Goal: Task Accomplishment & Management: Manage account settings

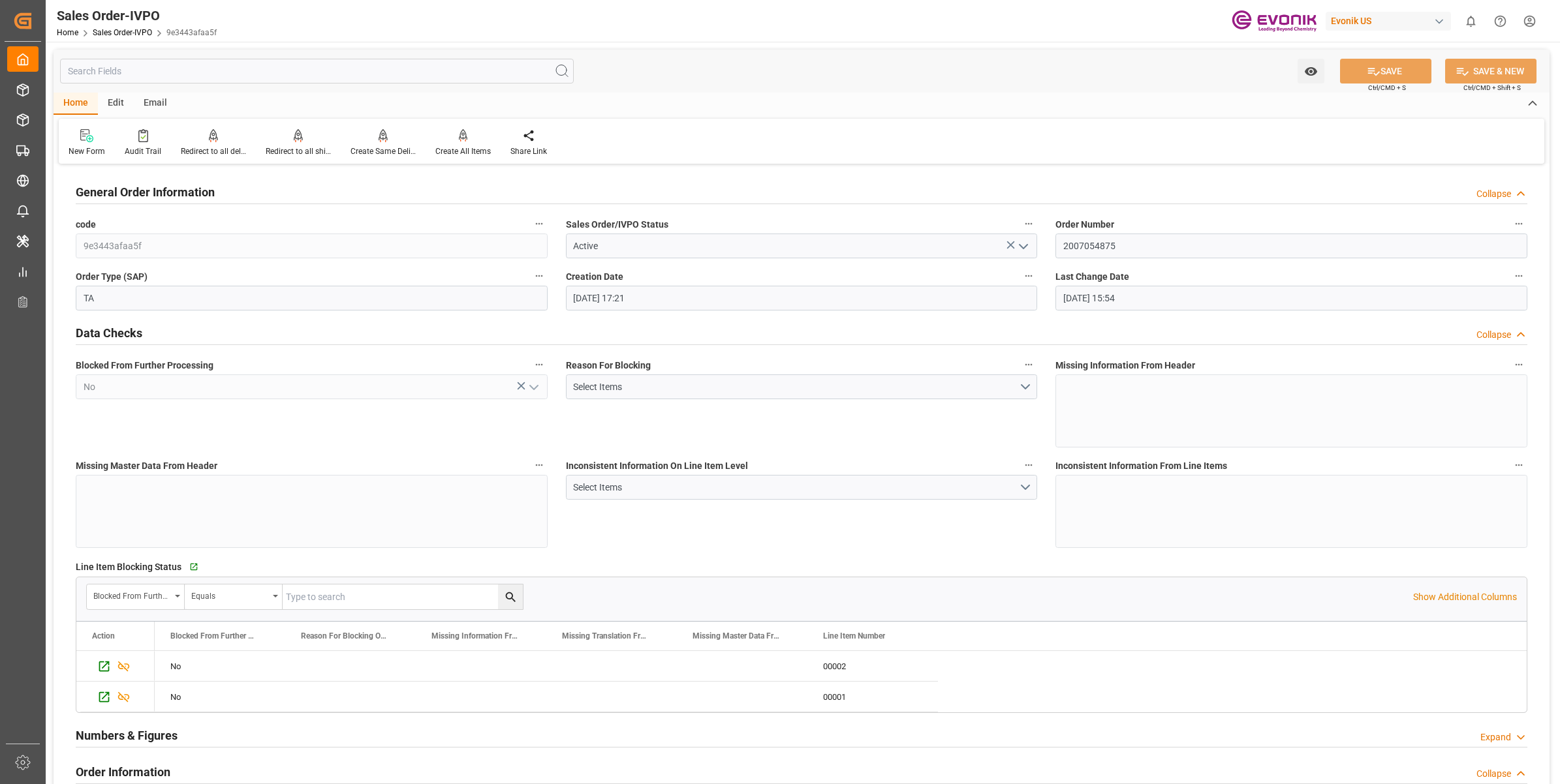
scroll to position [115, 0]
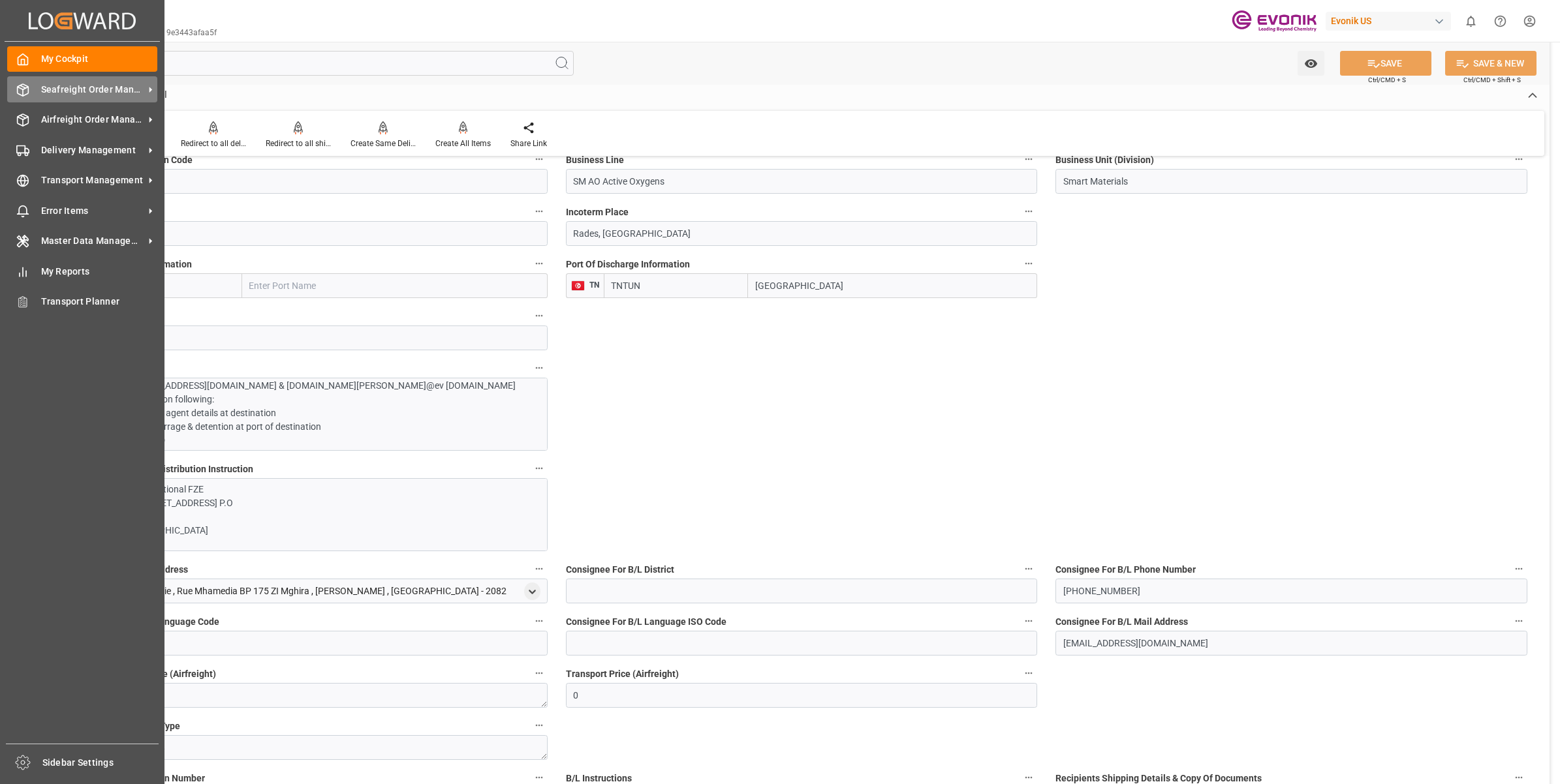
click at [28, 88] on icon at bounding box center [23, 90] width 11 height 11
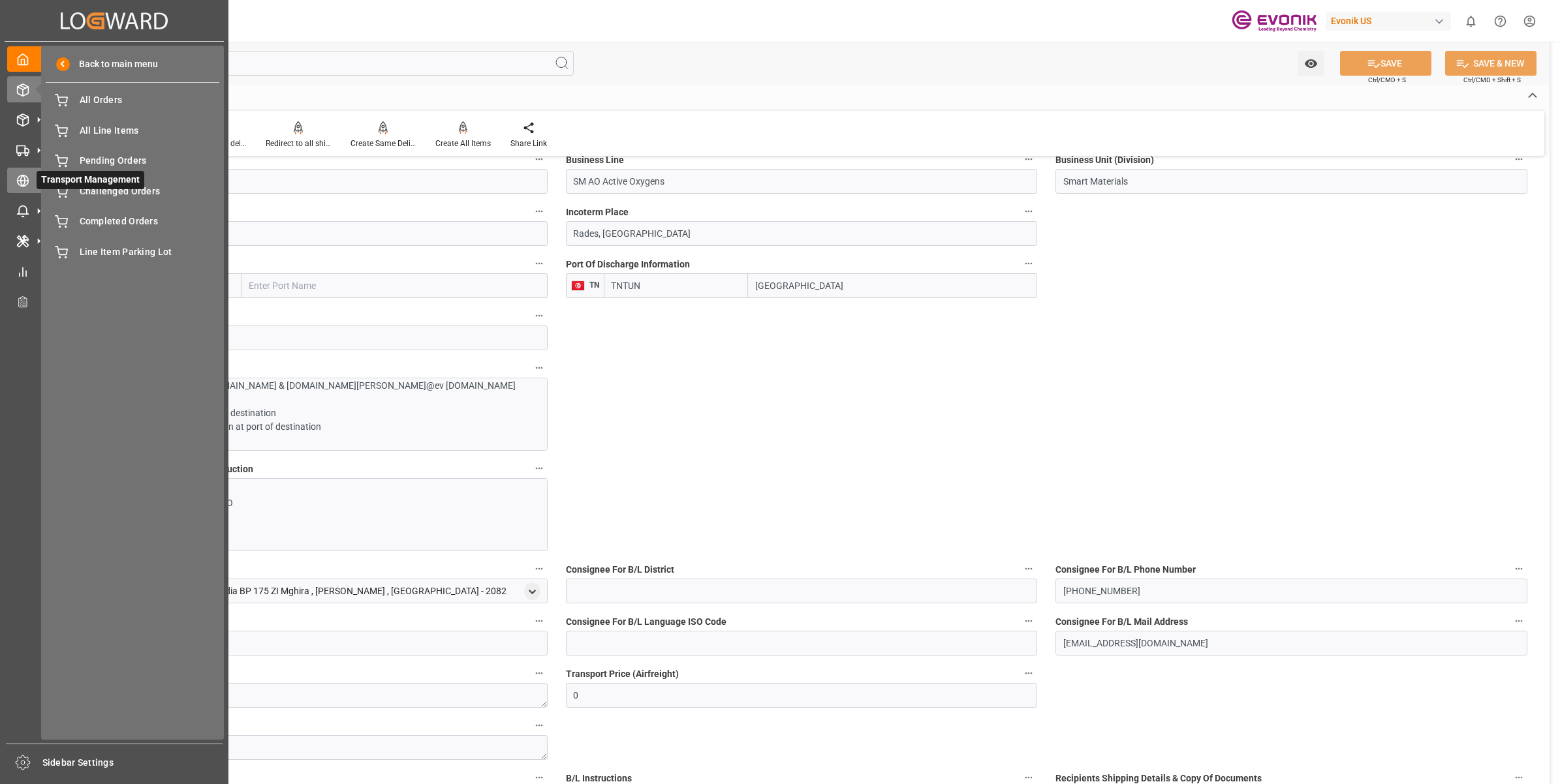
click at [32, 174] on icon at bounding box center [39, 180] width 14 height 14
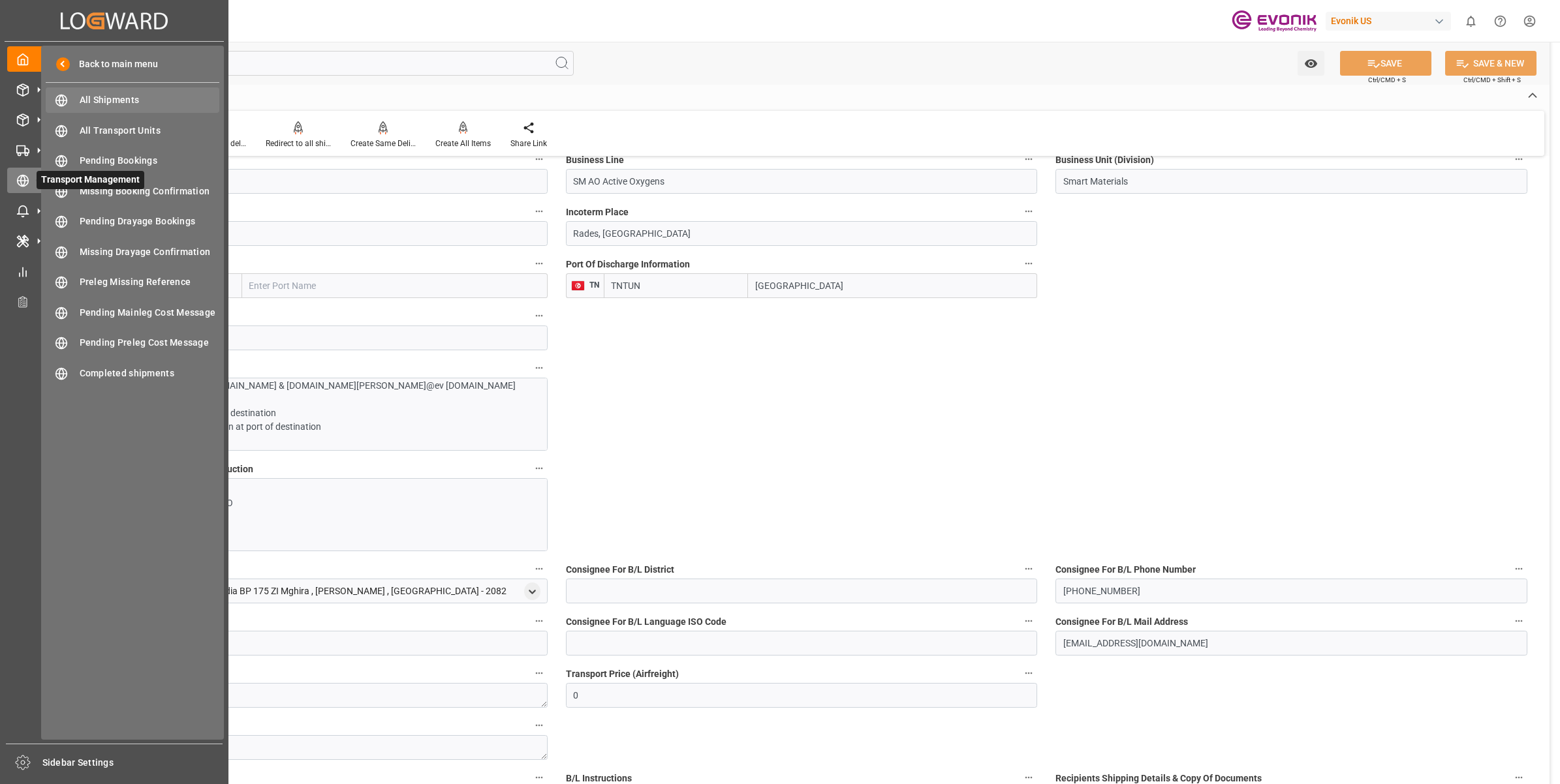
click at [116, 93] on span "All Shipments" at bounding box center [150, 100] width 141 height 14
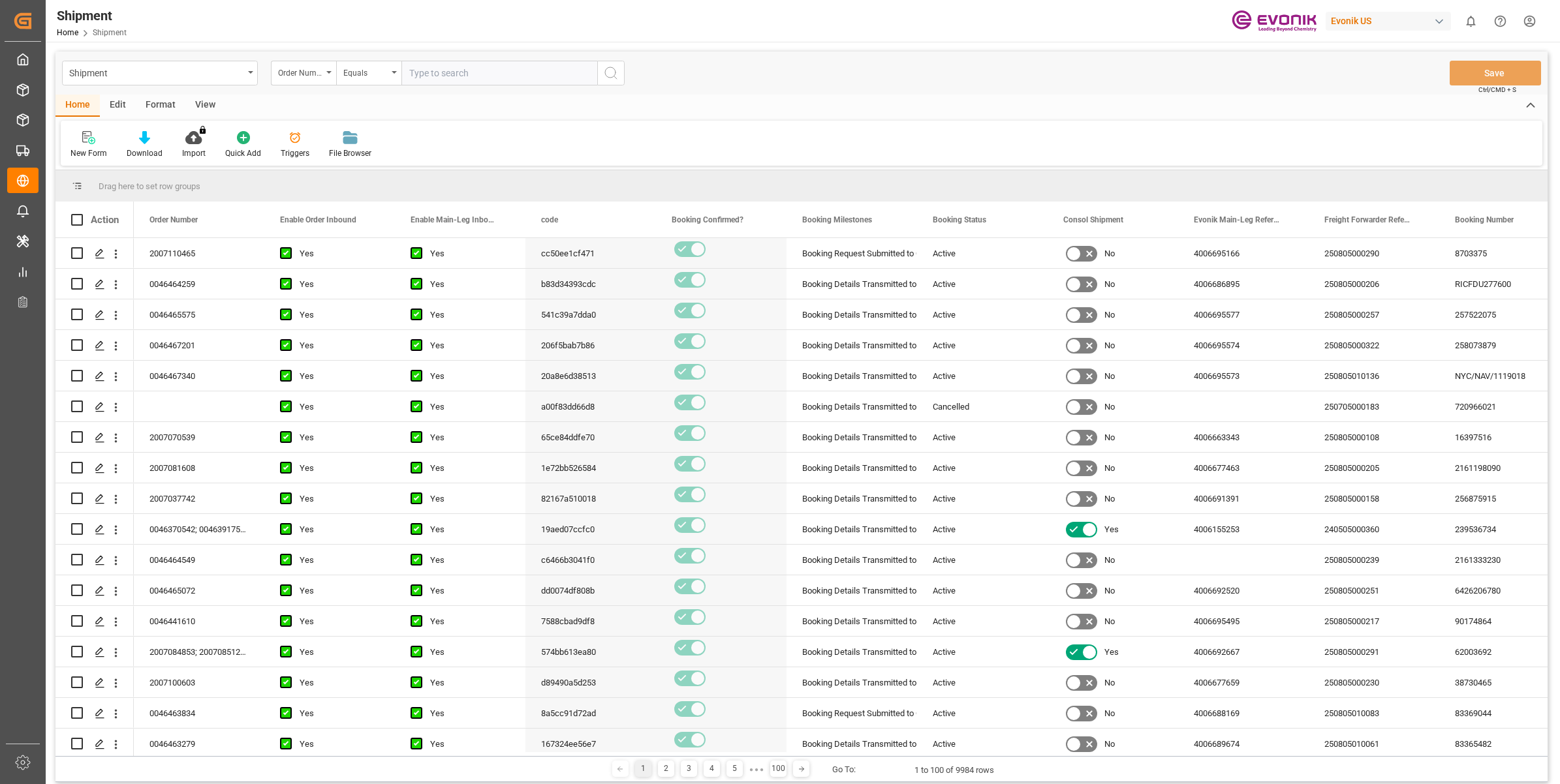
click at [471, 73] on input "text" at bounding box center [499, 73] width 196 height 25
paste input "2007102590"
type input "2007102590"
click at [605, 68] on icon "search button" at bounding box center [611, 73] width 16 height 16
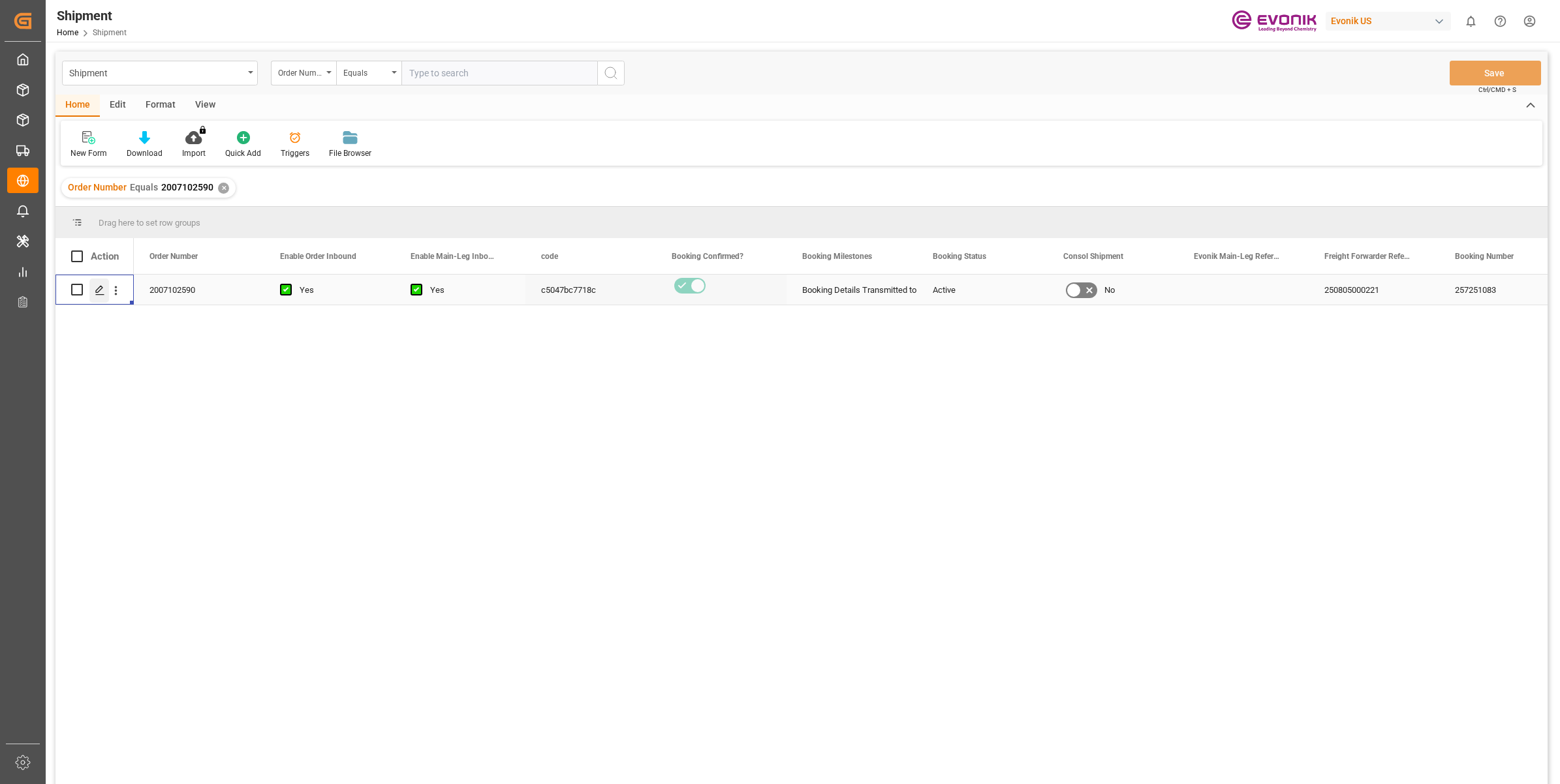
click at [93, 286] on div "Press SPACE to select this row." at bounding box center [99, 290] width 20 height 24
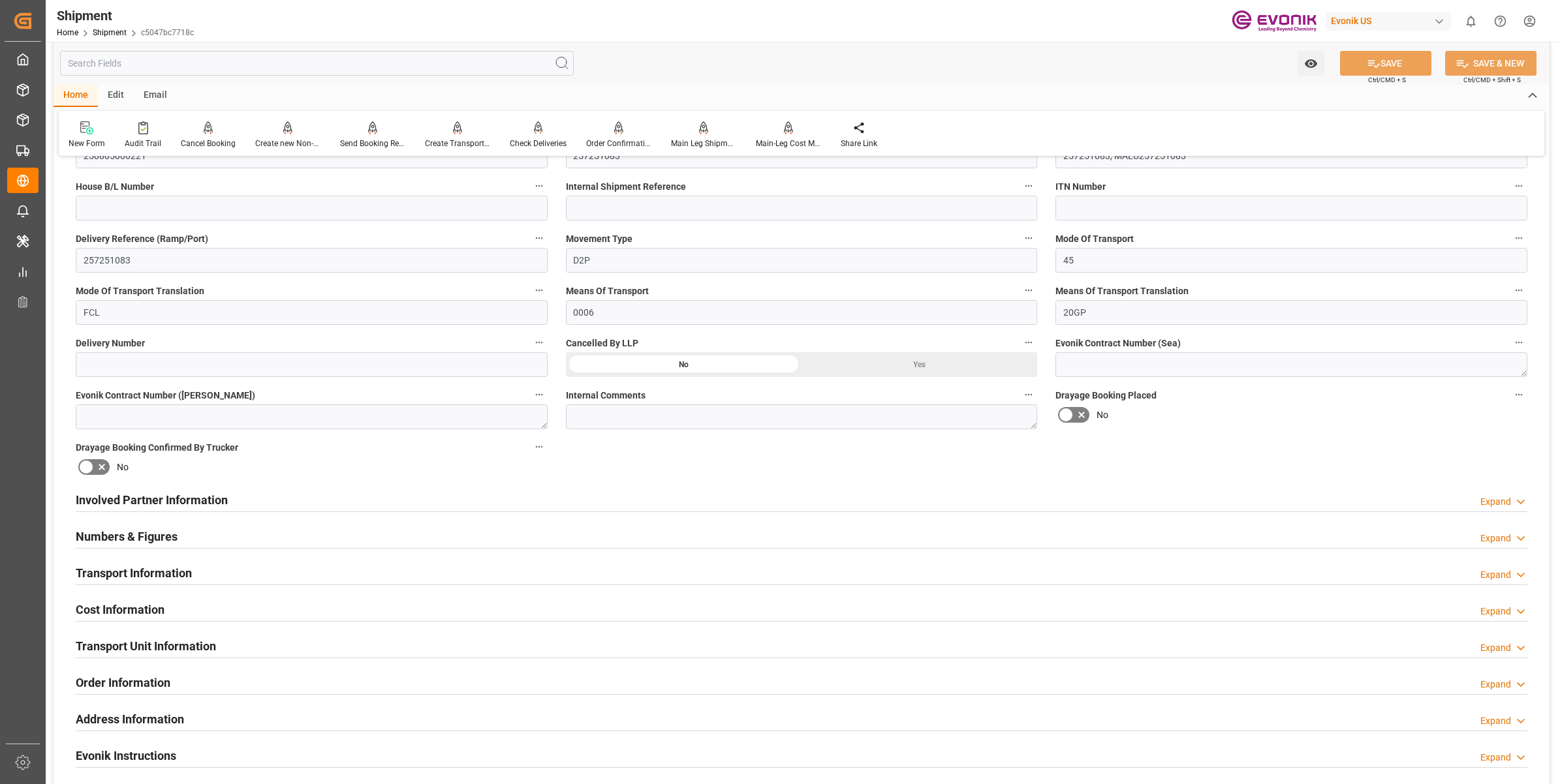
scroll to position [815, 0]
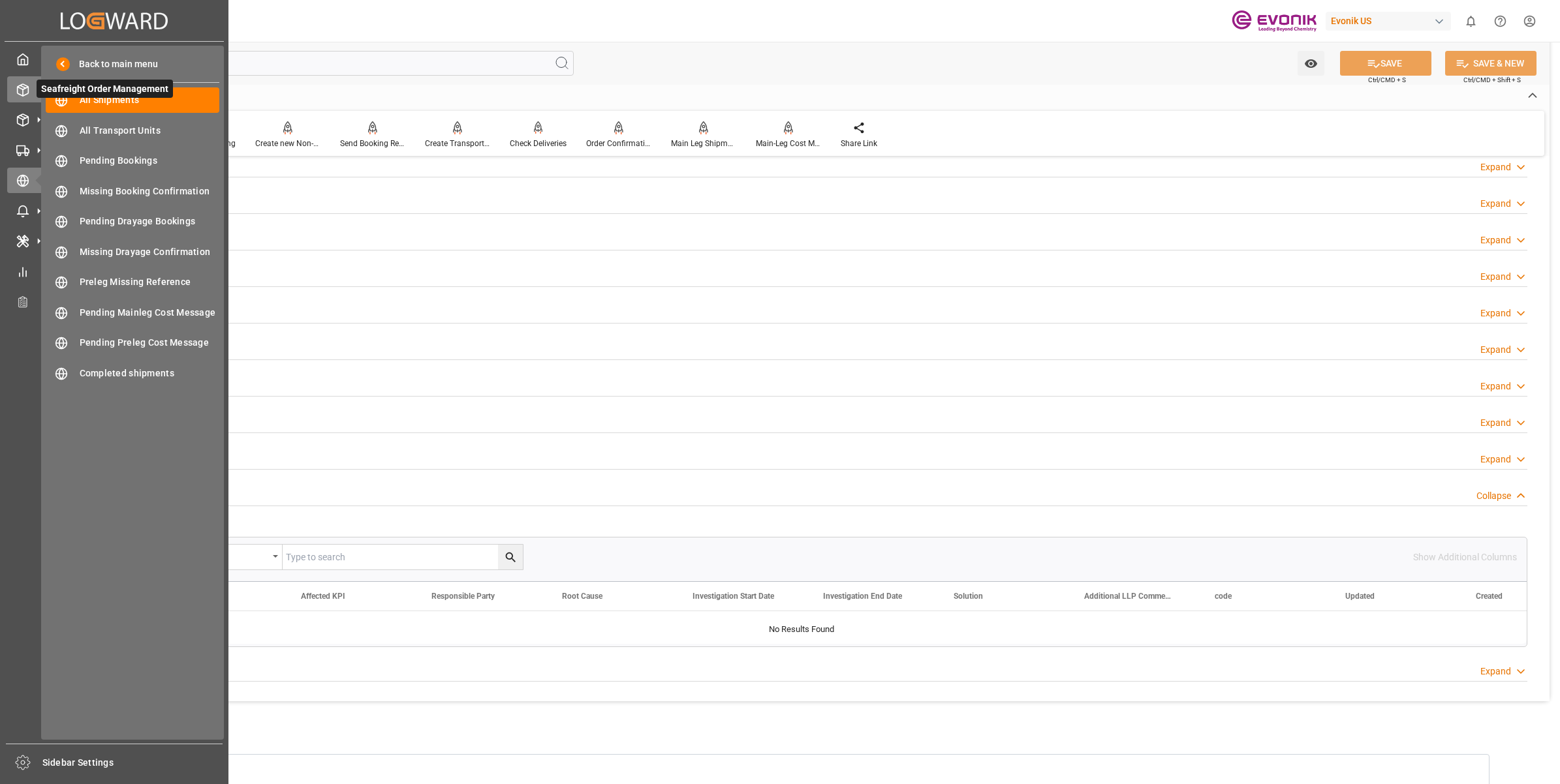
click at [24, 86] on line at bounding box center [23, 87] width 5 height 3
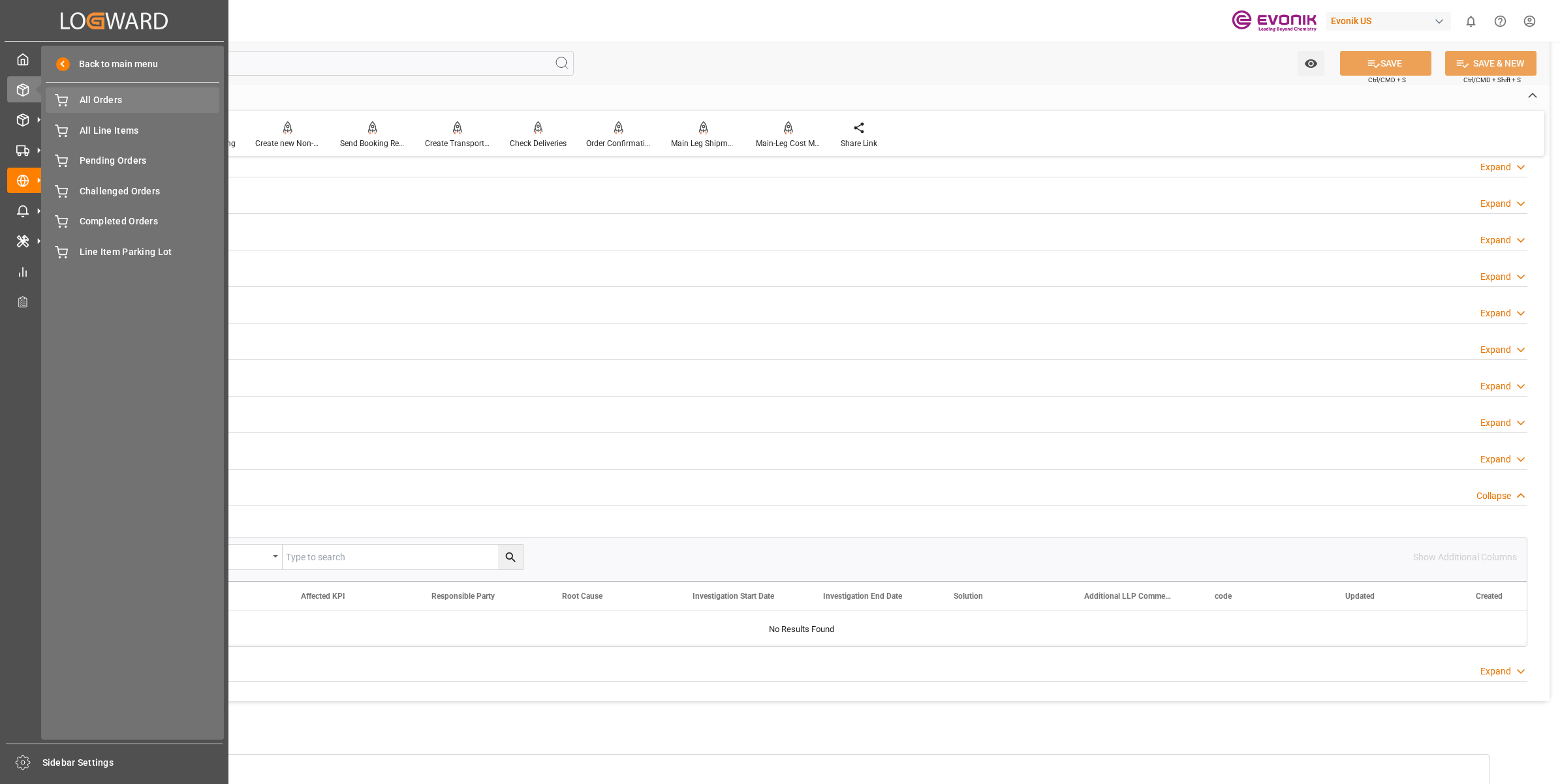
click at [116, 99] on span "All Orders" at bounding box center [150, 100] width 141 height 14
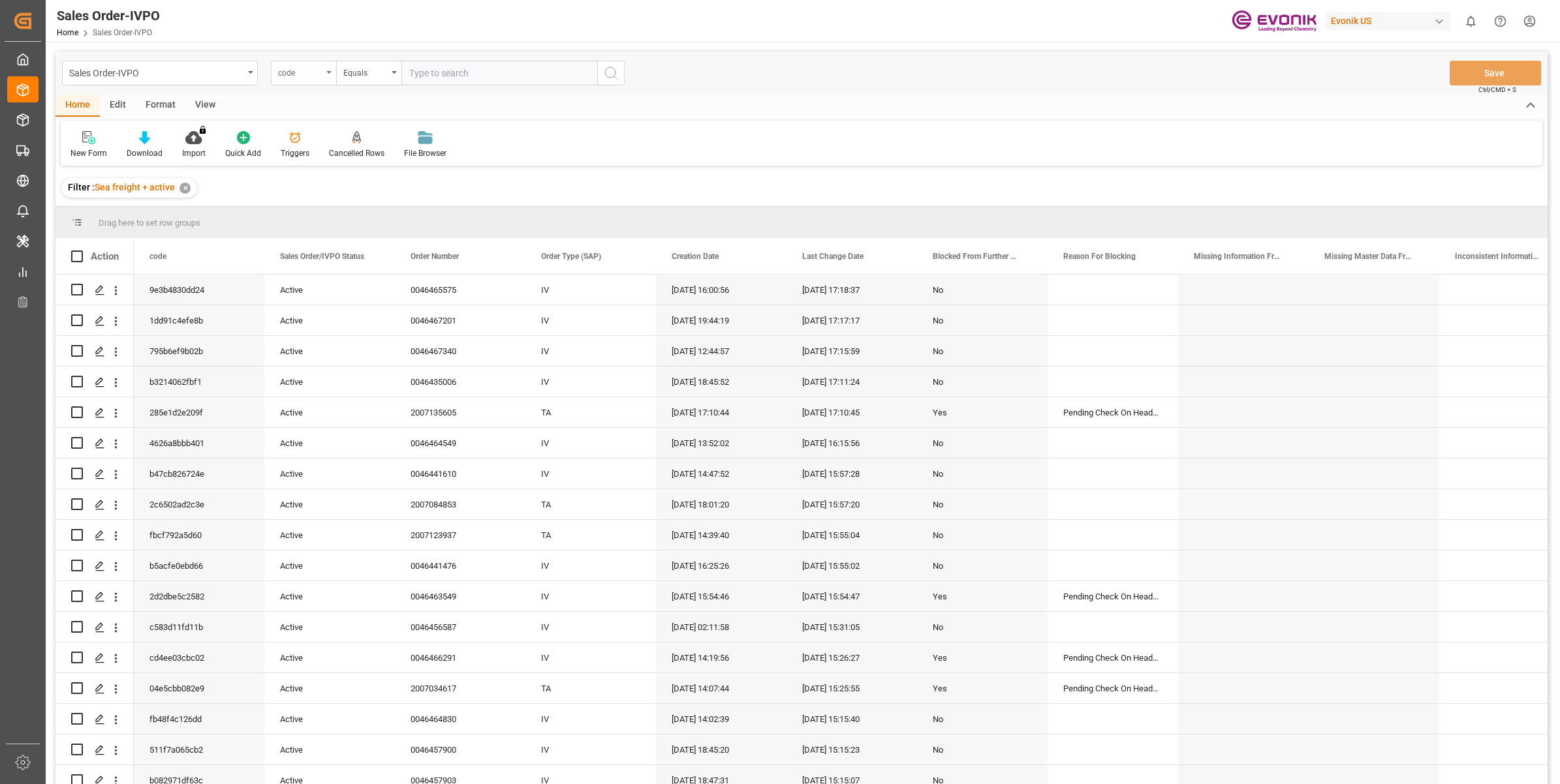
click at [295, 63] on div "code" at bounding box center [303, 73] width 66 height 25
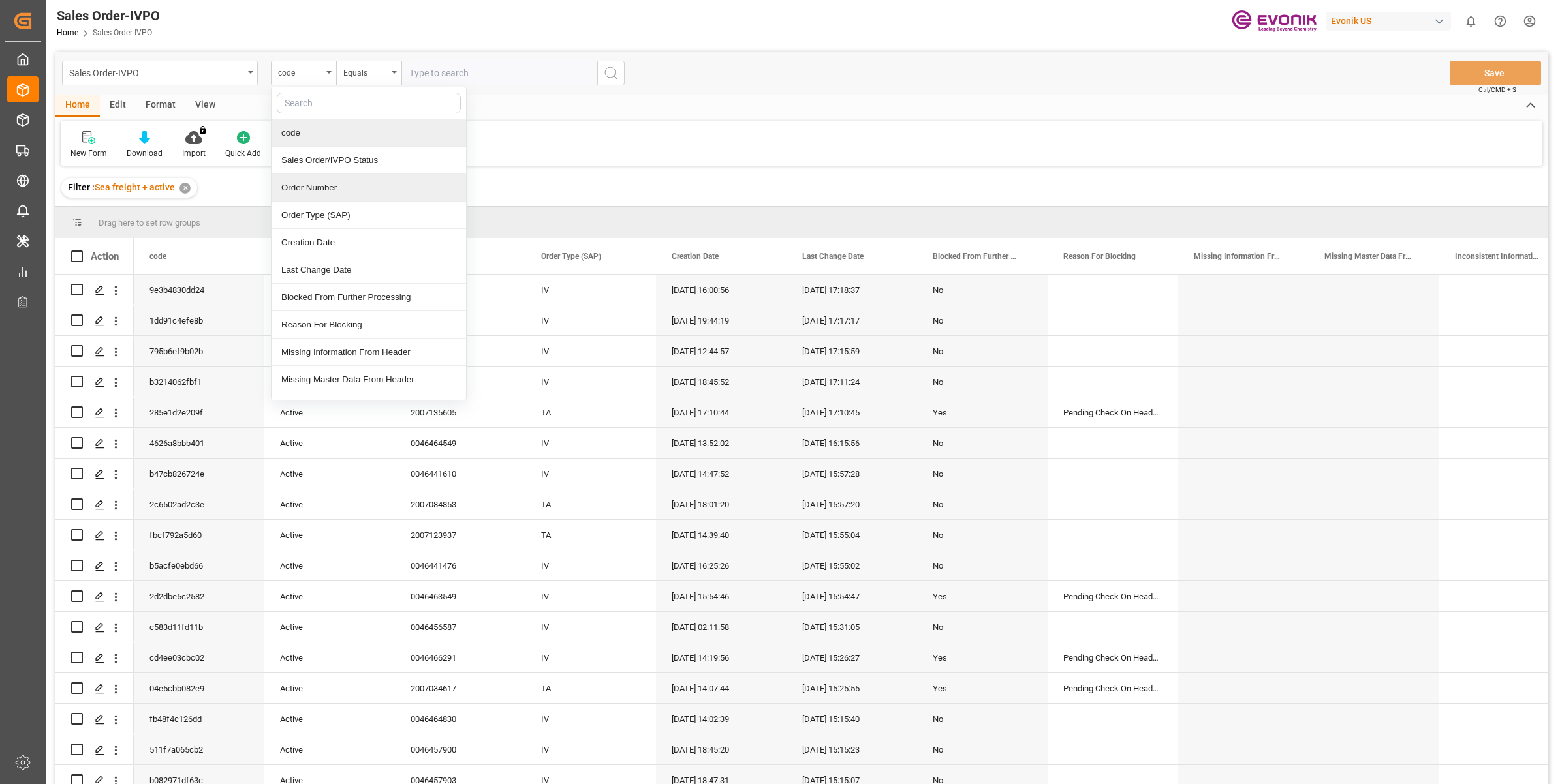
click at [330, 190] on div "Order Number" at bounding box center [369, 188] width 195 height 28
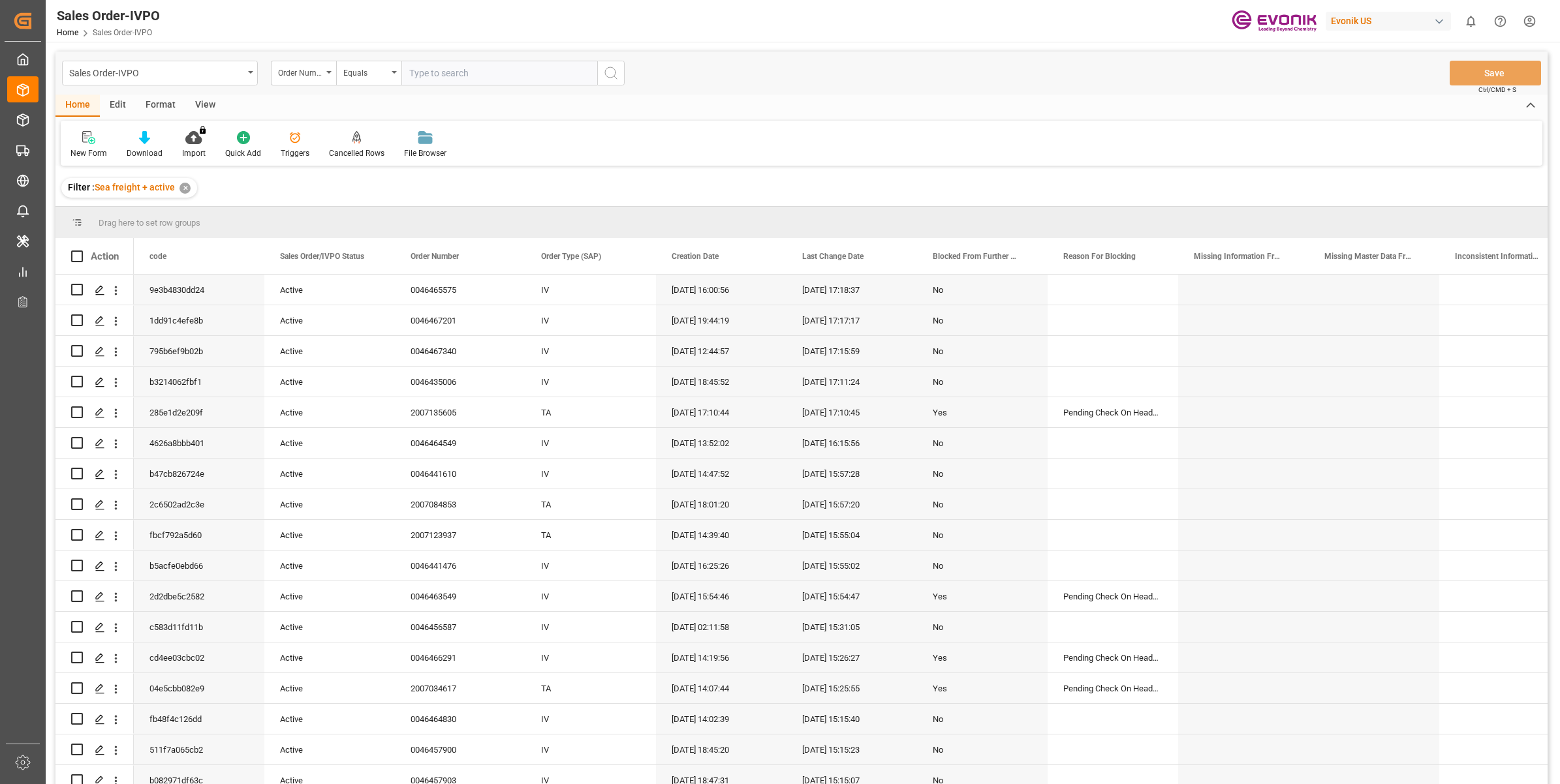
click at [485, 67] on input "text" at bounding box center [499, 73] width 196 height 25
paste input "2007102590"
type input "2007102590"
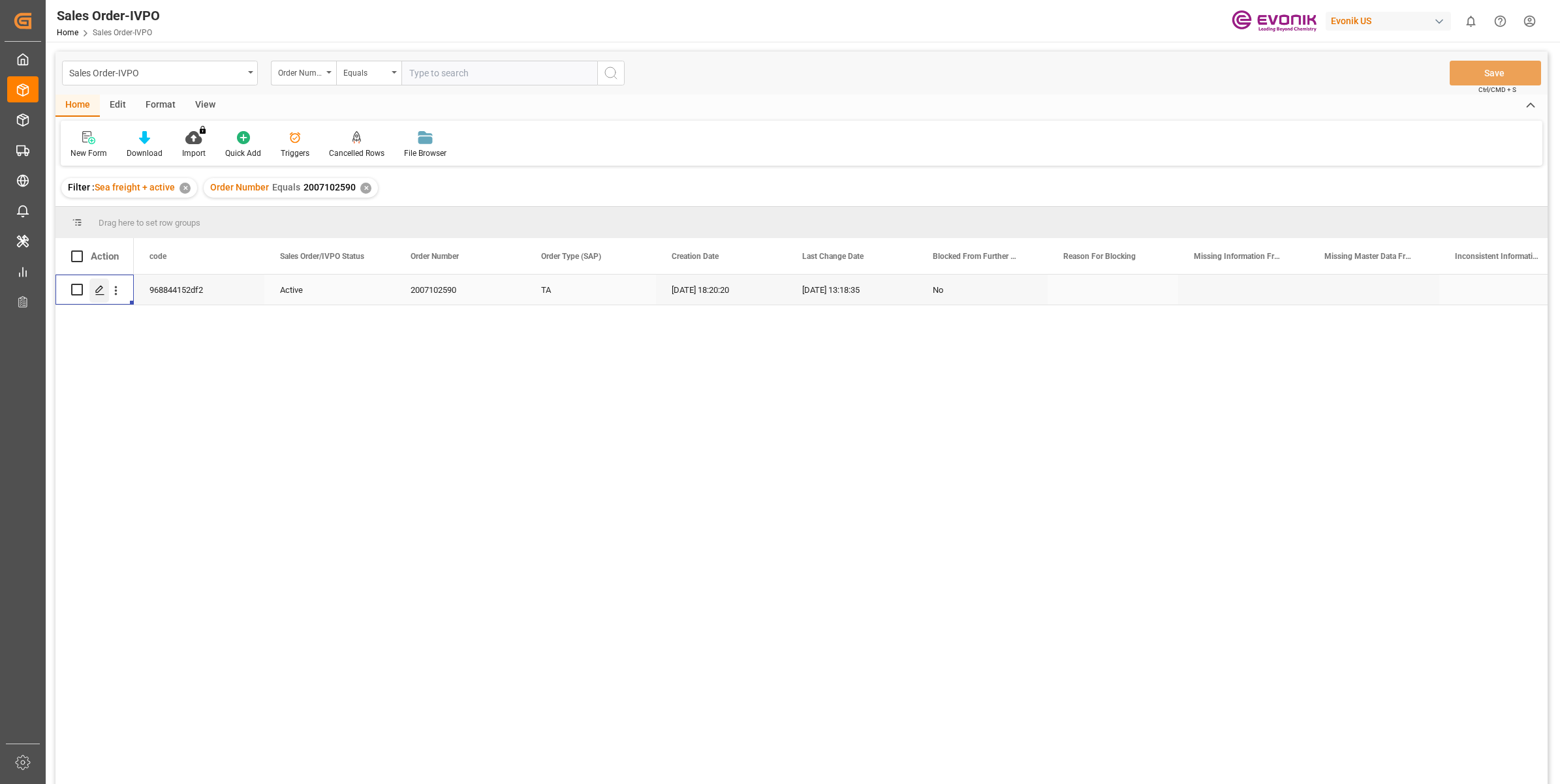
click at [96, 290] on polygon "Press SPACE to select this row." at bounding box center [99, 289] width 7 height 7
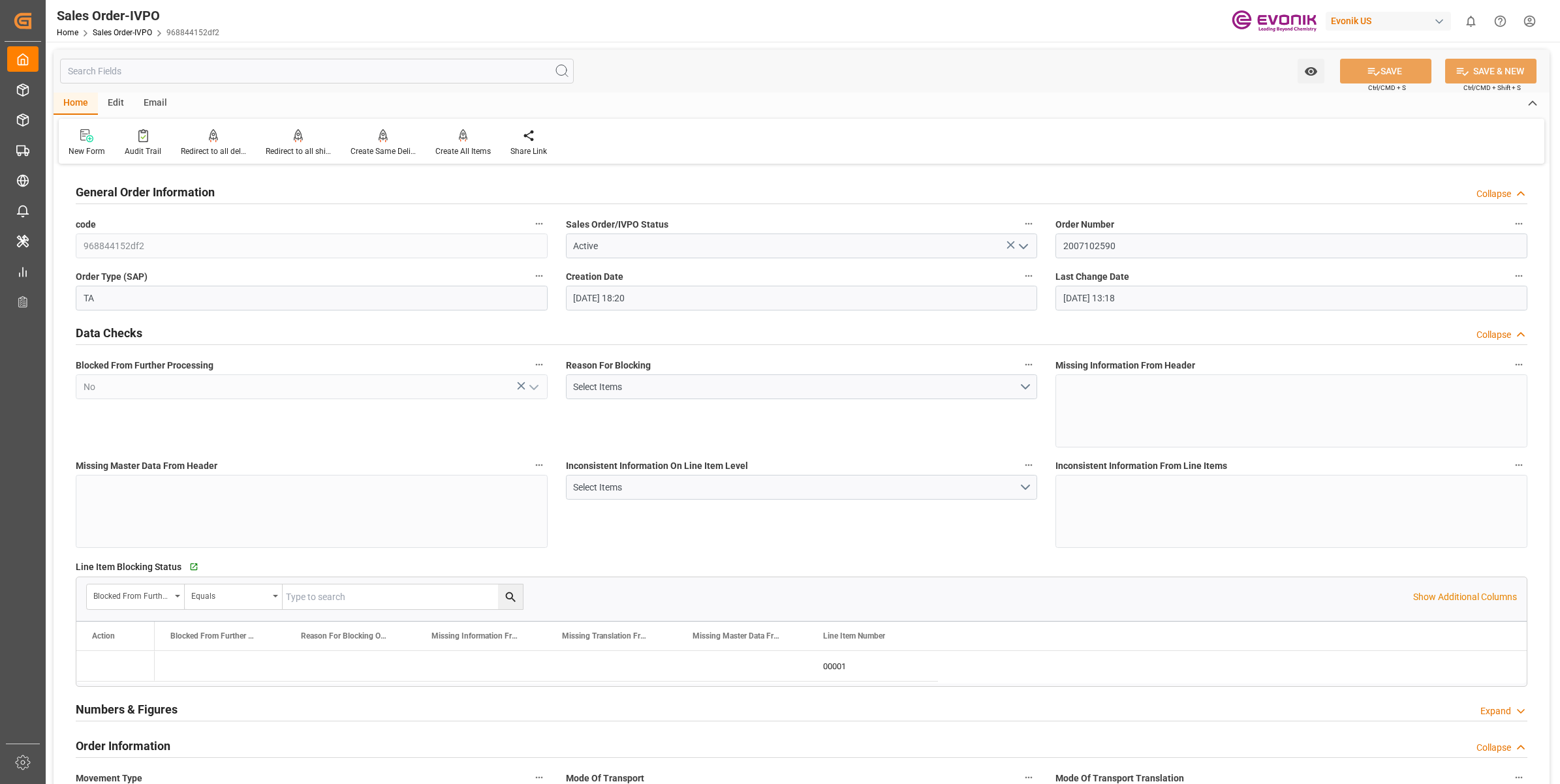
type input "[DATE] 18:20"
type input "[DATE] 13:18"
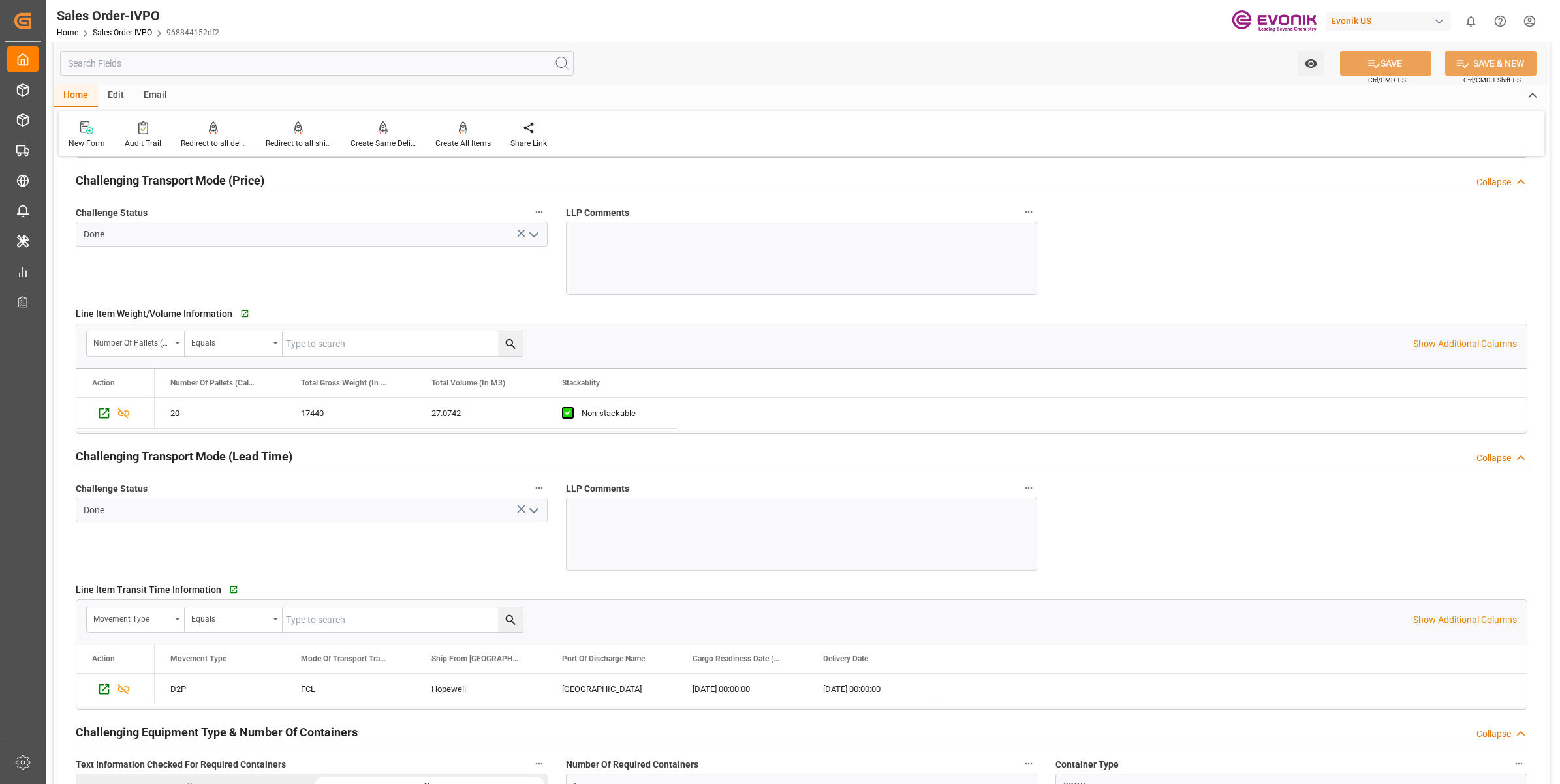
scroll to position [2201, 0]
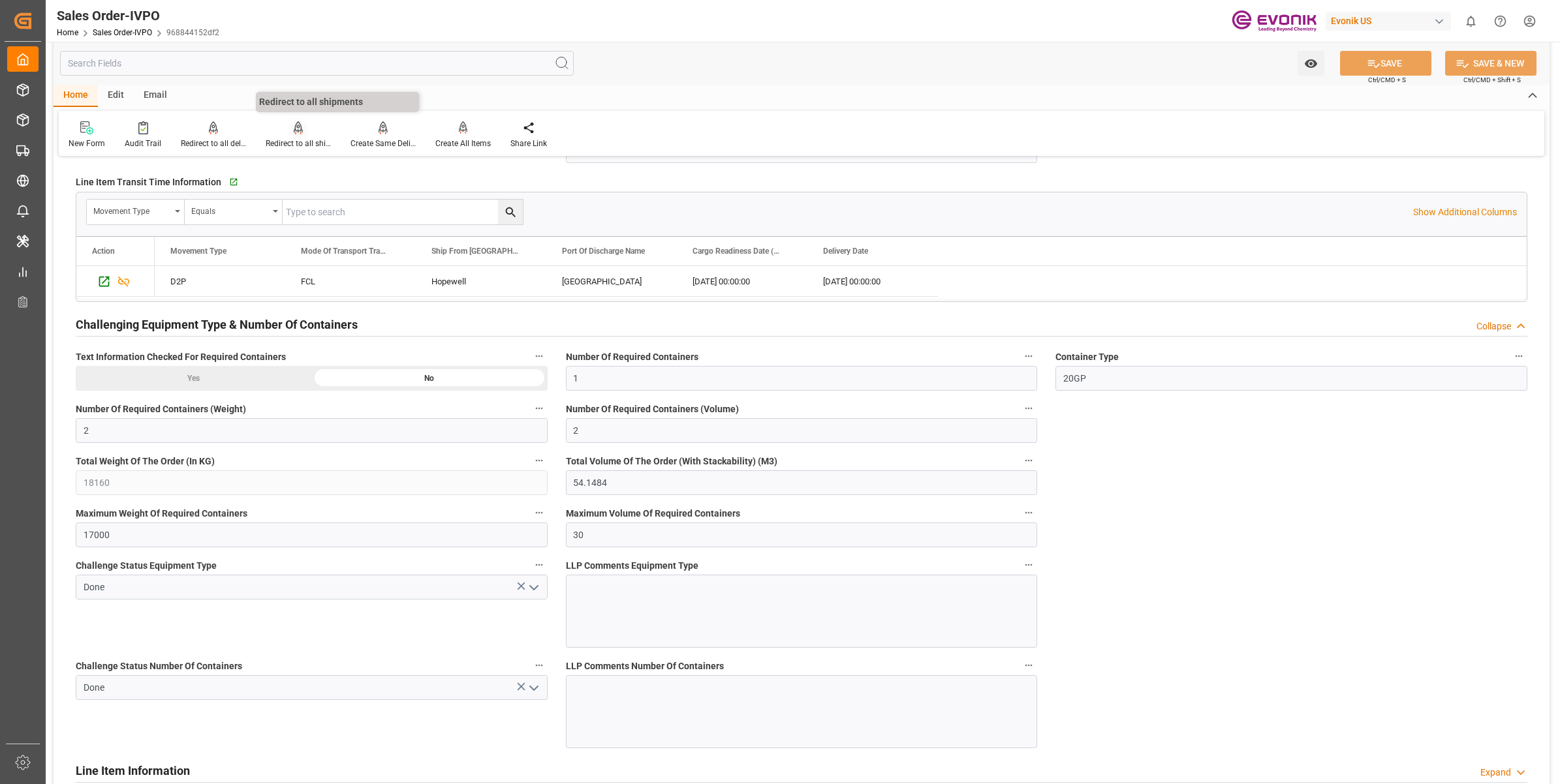
click at [302, 141] on div "Redirect to all shipments" at bounding box center [298, 143] width 66 height 11
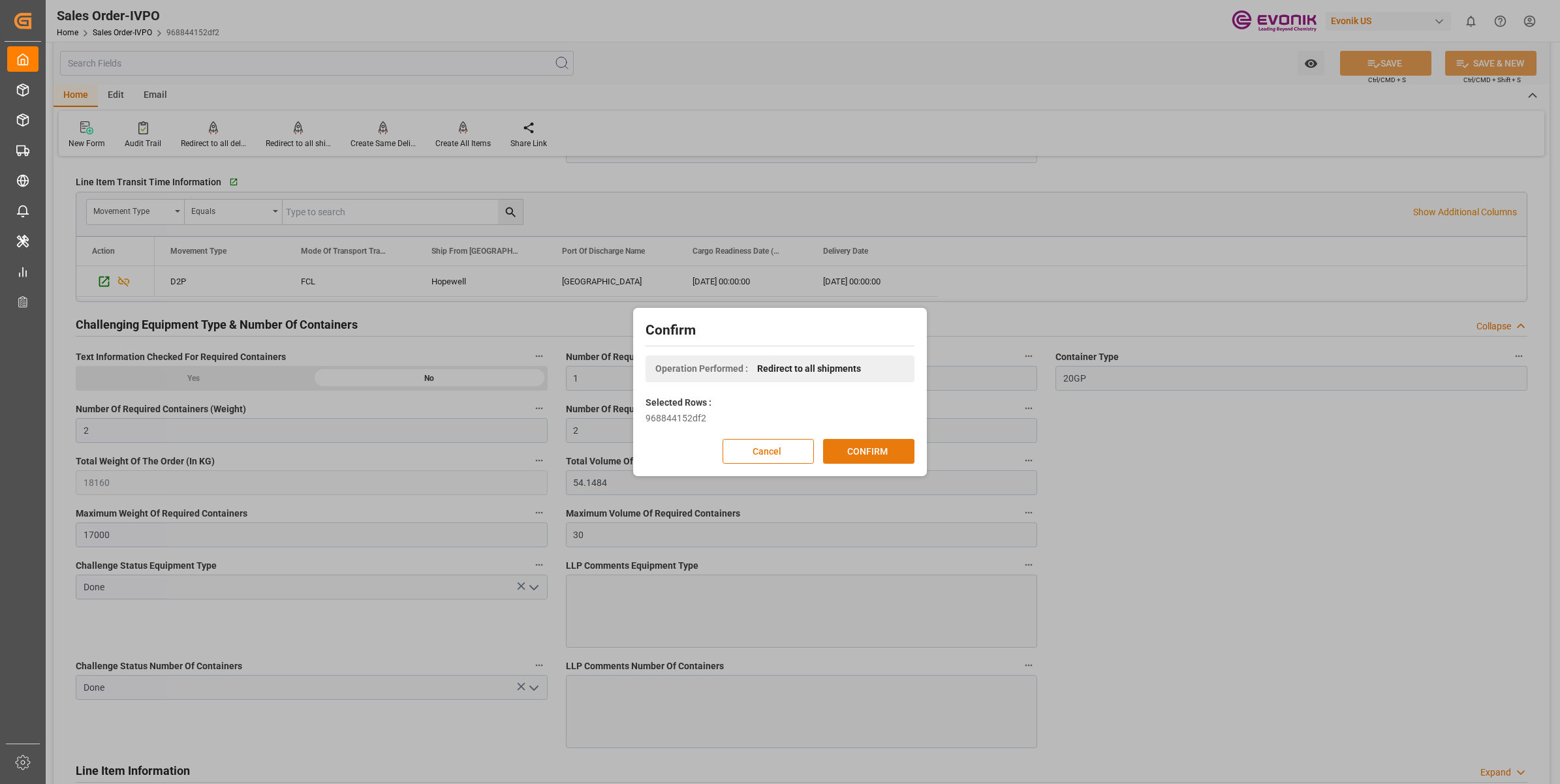
click at [870, 453] on button "CONFIRM" at bounding box center [868, 451] width 91 height 25
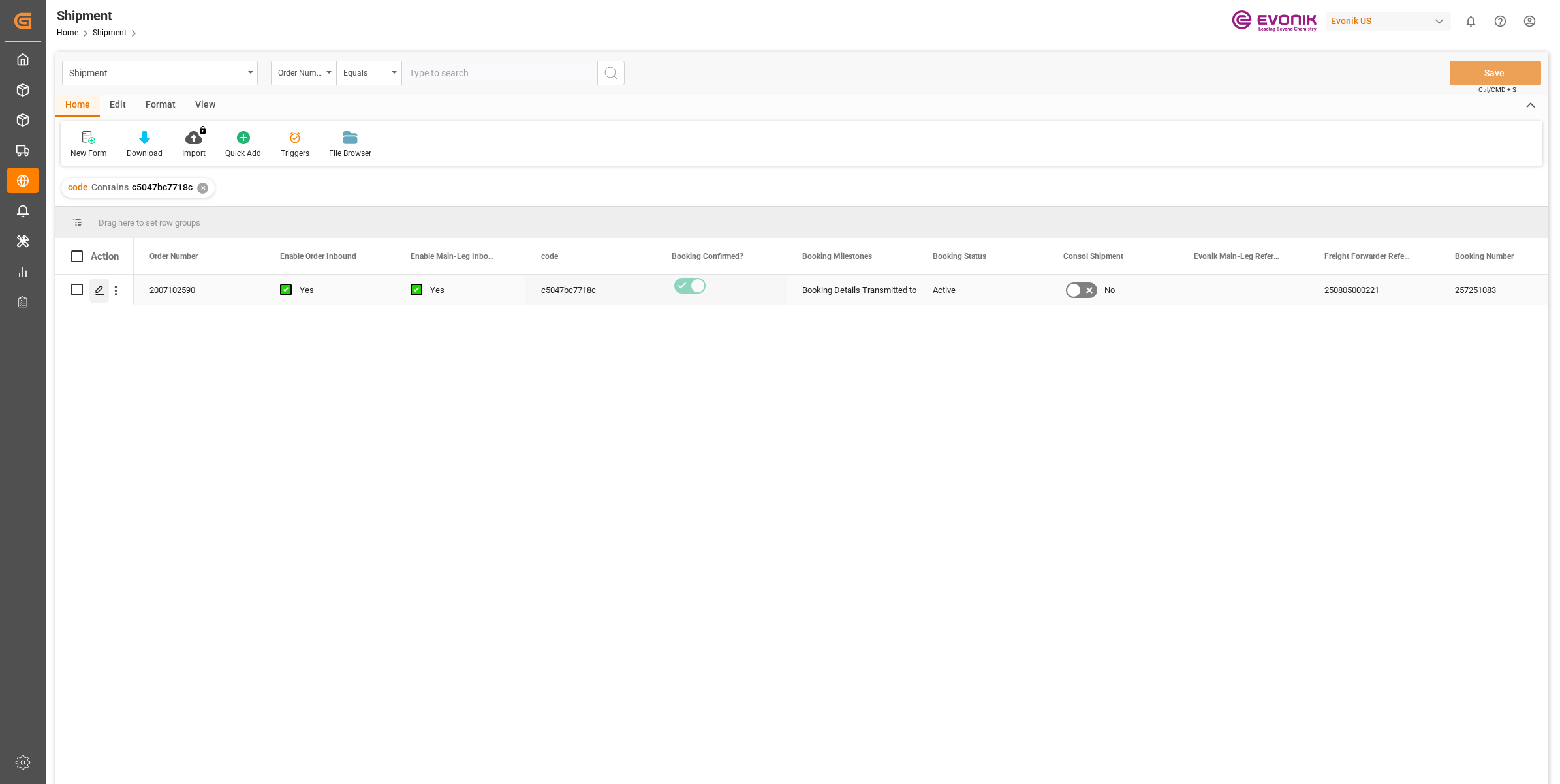
click at [93, 292] on div "Press SPACE to select this row." at bounding box center [99, 290] width 20 height 24
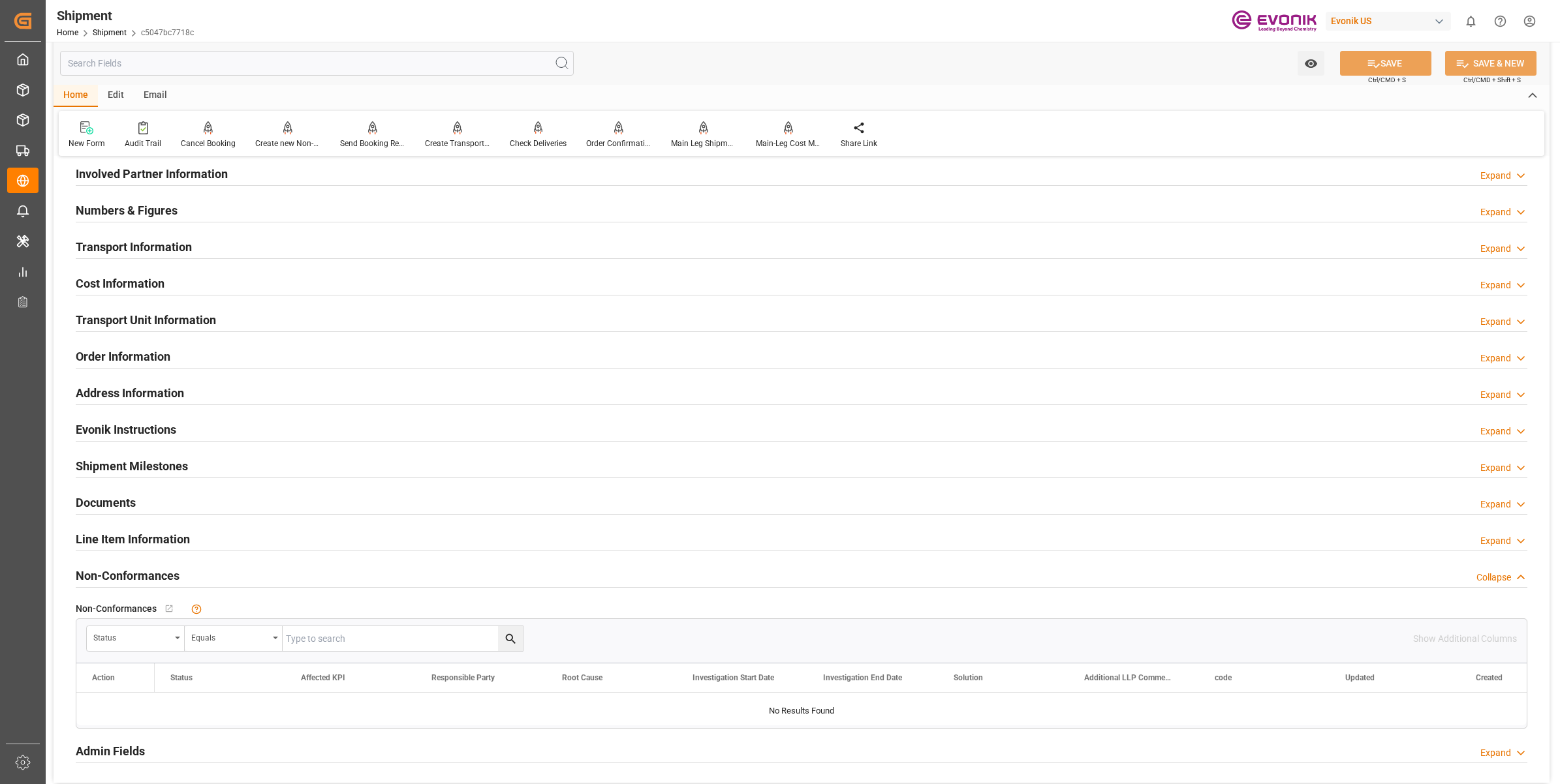
scroll to position [652, 0]
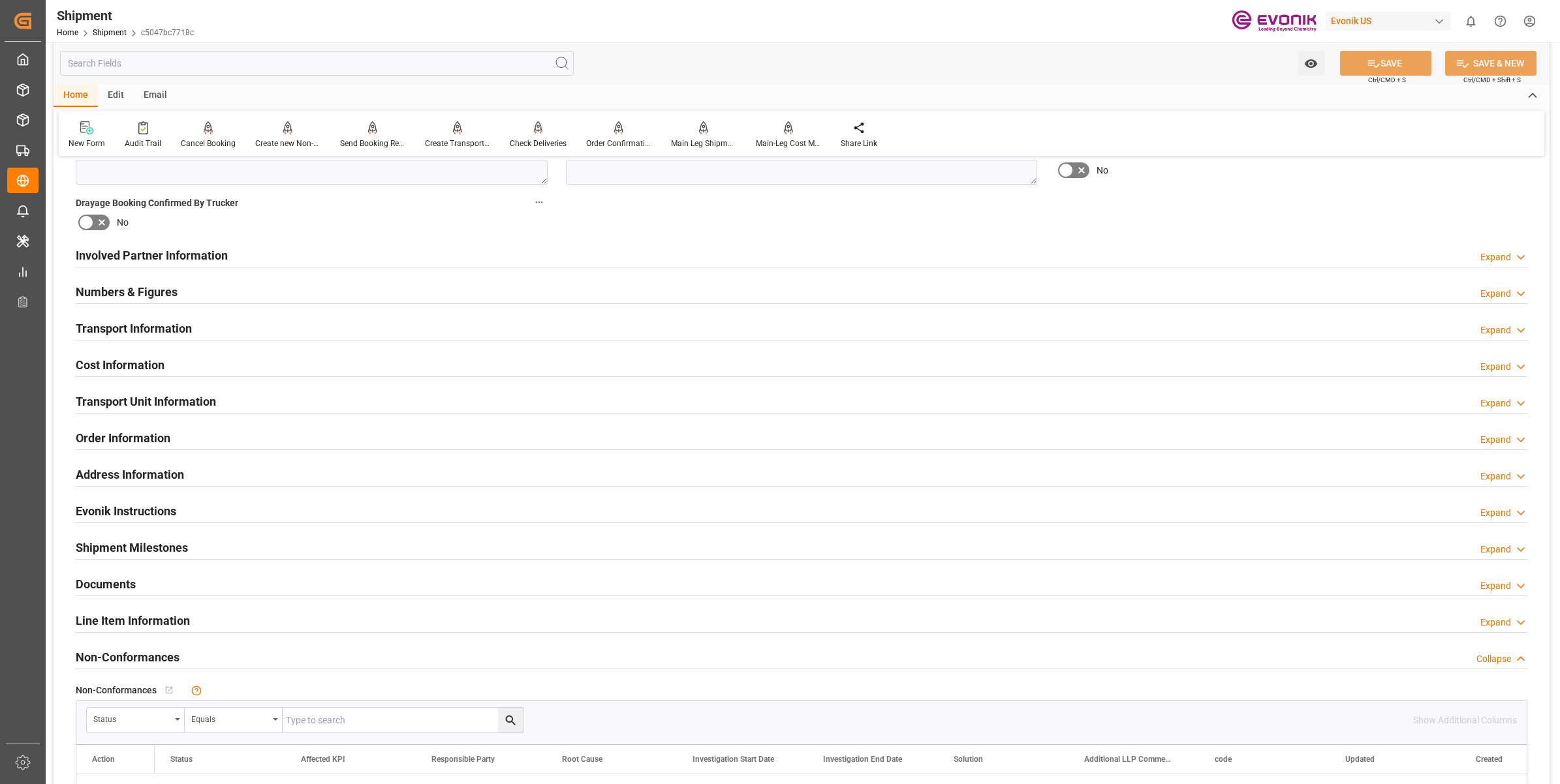
click at [230, 257] on div "Involved Partner Information Expand" at bounding box center [801, 254] width 1451 height 25
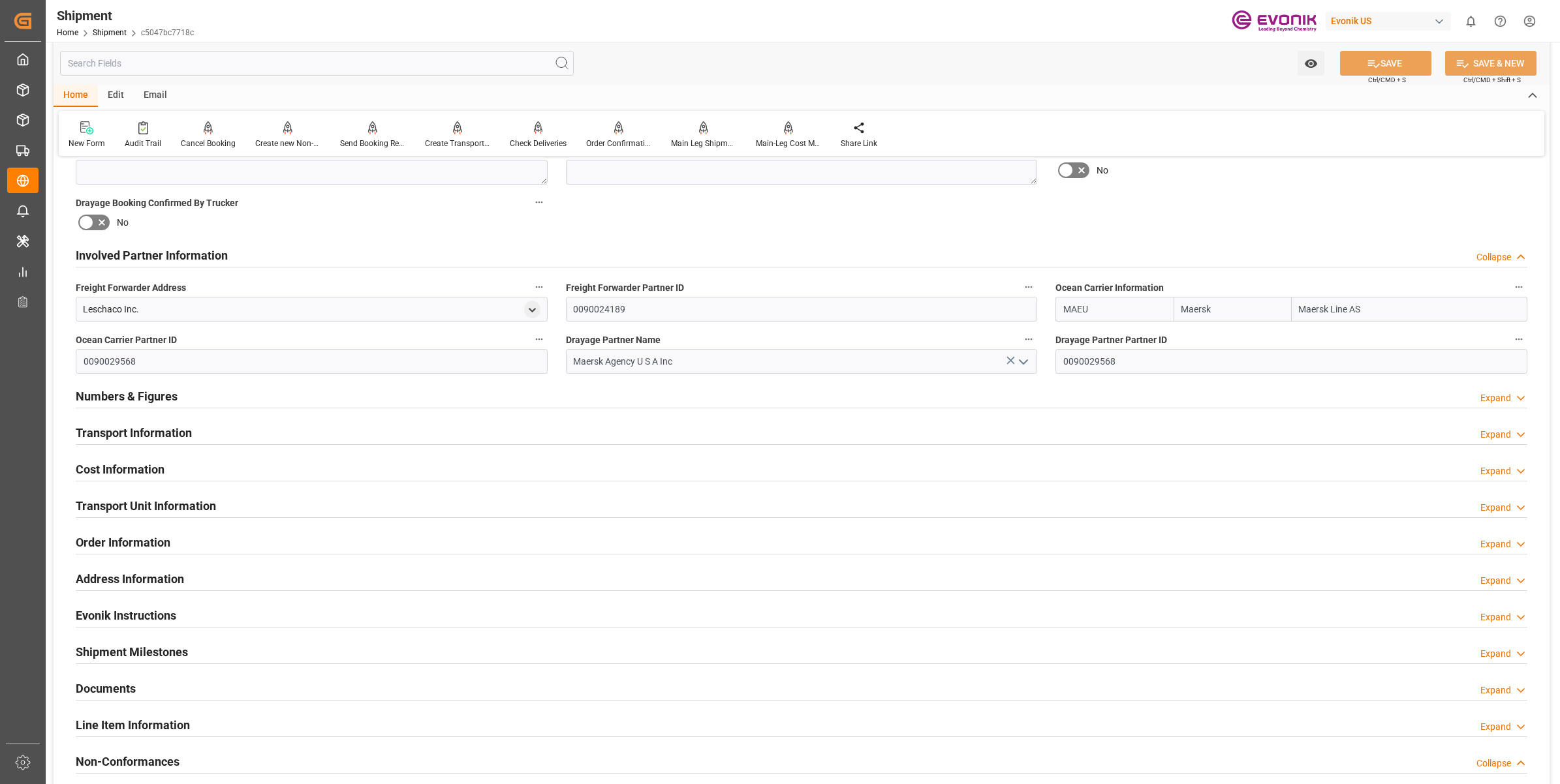
click at [230, 257] on div "Involved Partner Information Collapse" at bounding box center [801, 254] width 1451 height 25
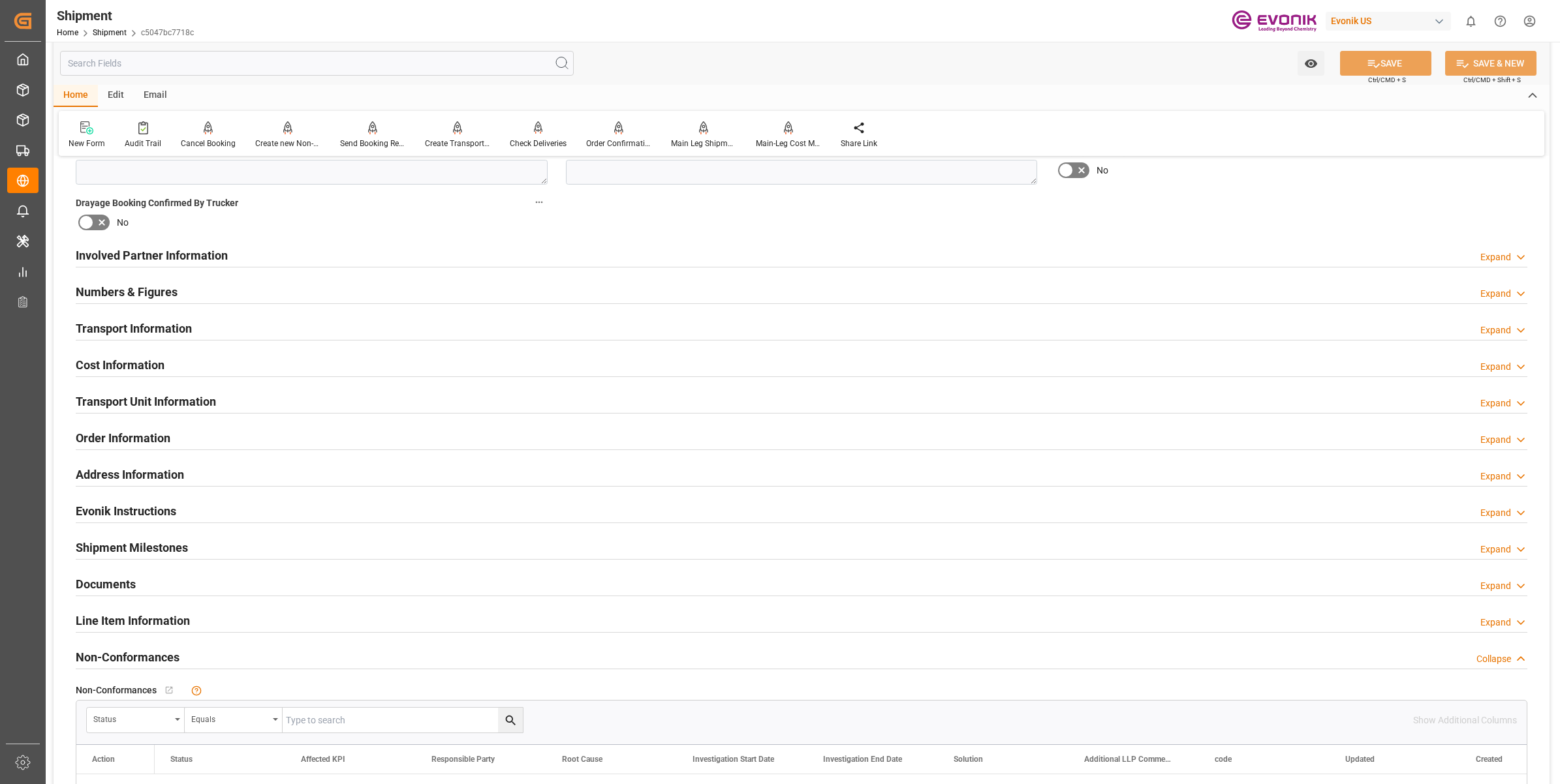
click at [158, 330] on h2 "Transport Information" at bounding box center [134, 328] width 116 height 18
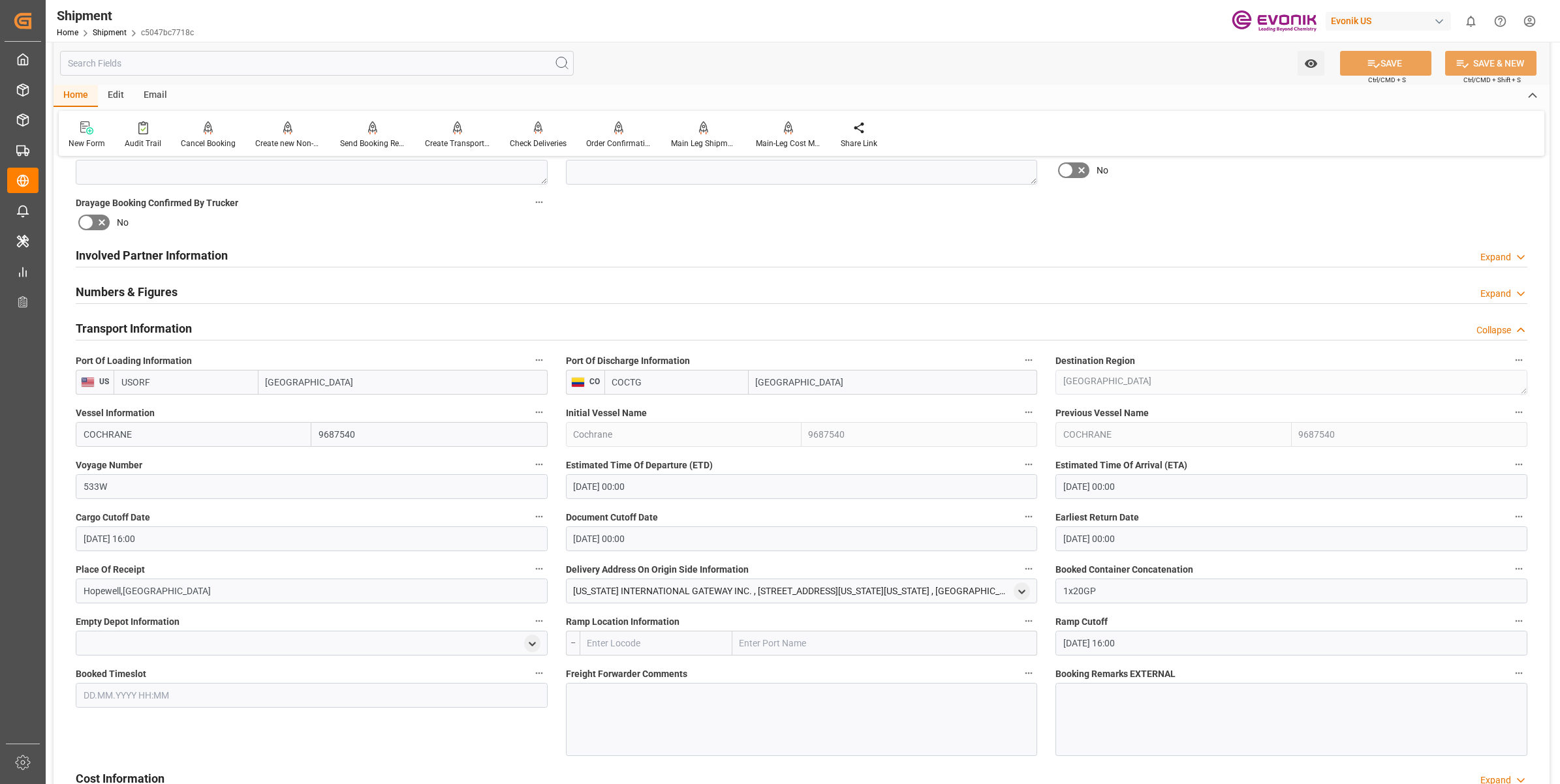
drag, startPoint x: 187, startPoint y: 436, endPoint x: 164, endPoint y: 419, distance: 28.6
click at [61, 421] on div "Booking Confirmation Milestone Bar Collapse Submitted to FFW for Booking (Pendi…" at bounding box center [801, 396] width 1496 height 1762
paste input "SEASPAN GANGES / 536W"
click at [180, 436] on input "SEASPAN GANGES / 536W" at bounding box center [193, 434] width 236 height 25
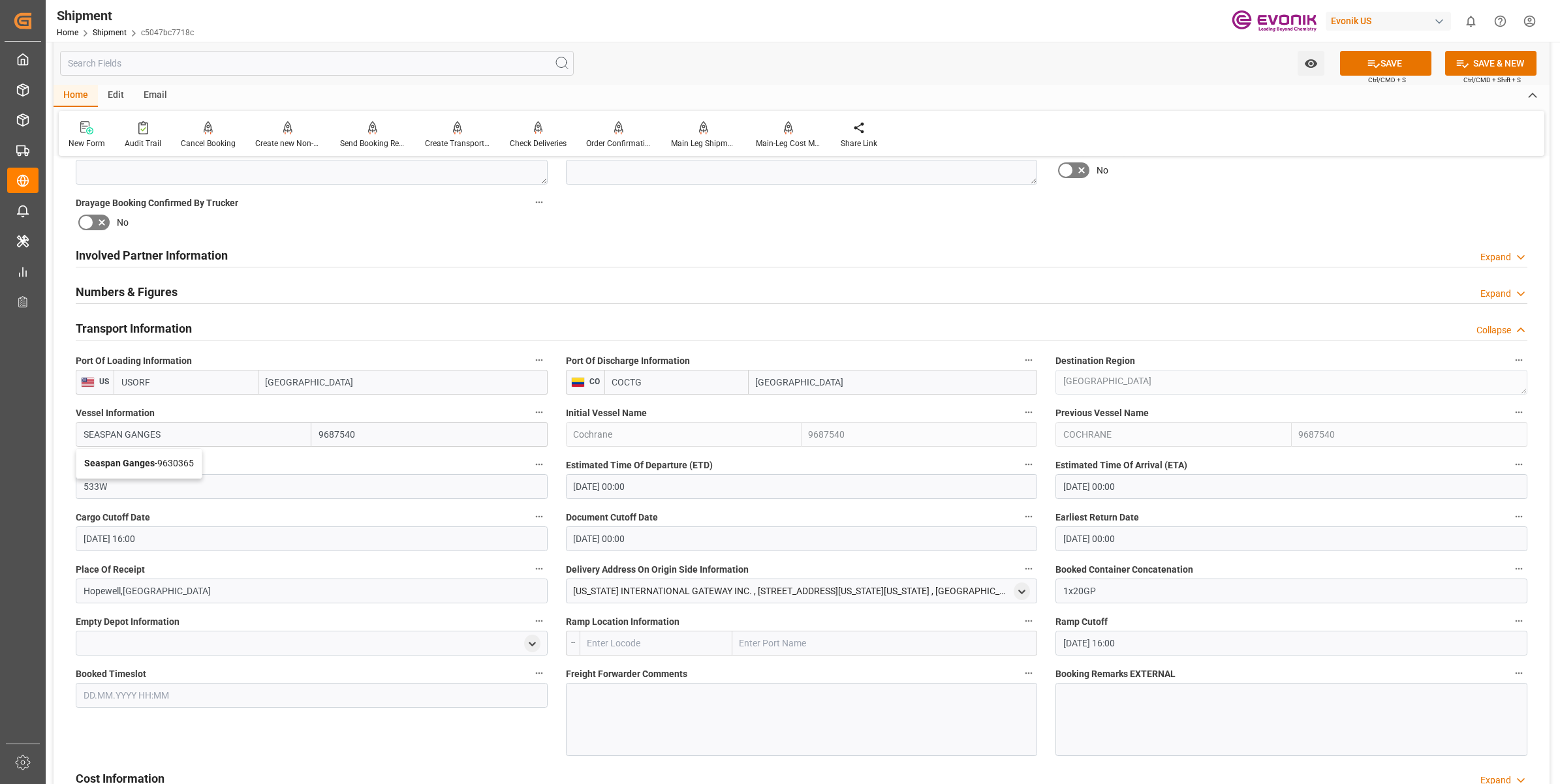
click at [151, 461] on b "Seaspan Ganges" at bounding box center [120, 463] width 70 height 10
type input "Seaspan Ganges"
type input "9630365"
type input "Seaspan Ganges"
click at [170, 493] on input "533W" at bounding box center [311, 486] width 472 height 25
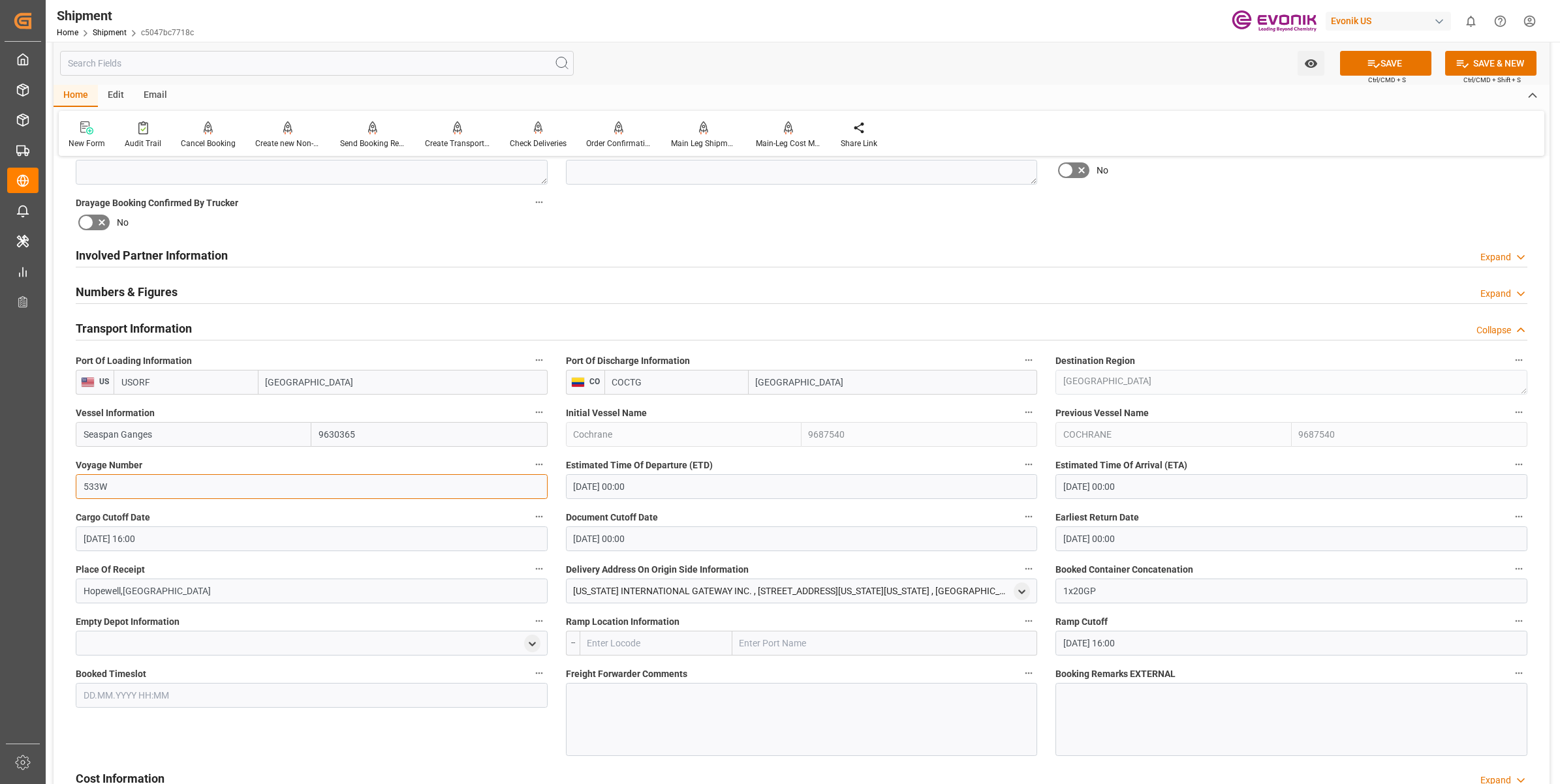
drag, startPoint x: 174, startPoint y: 488, endPoint x: 34, endPoint y: 477, distance: 140.4
click at [33, 477] on div "Created by potrace 1.15, written by Peter Selinger 2001-2017 Created by potrace…" at bounding box center [780, 392] width 1560 height 784
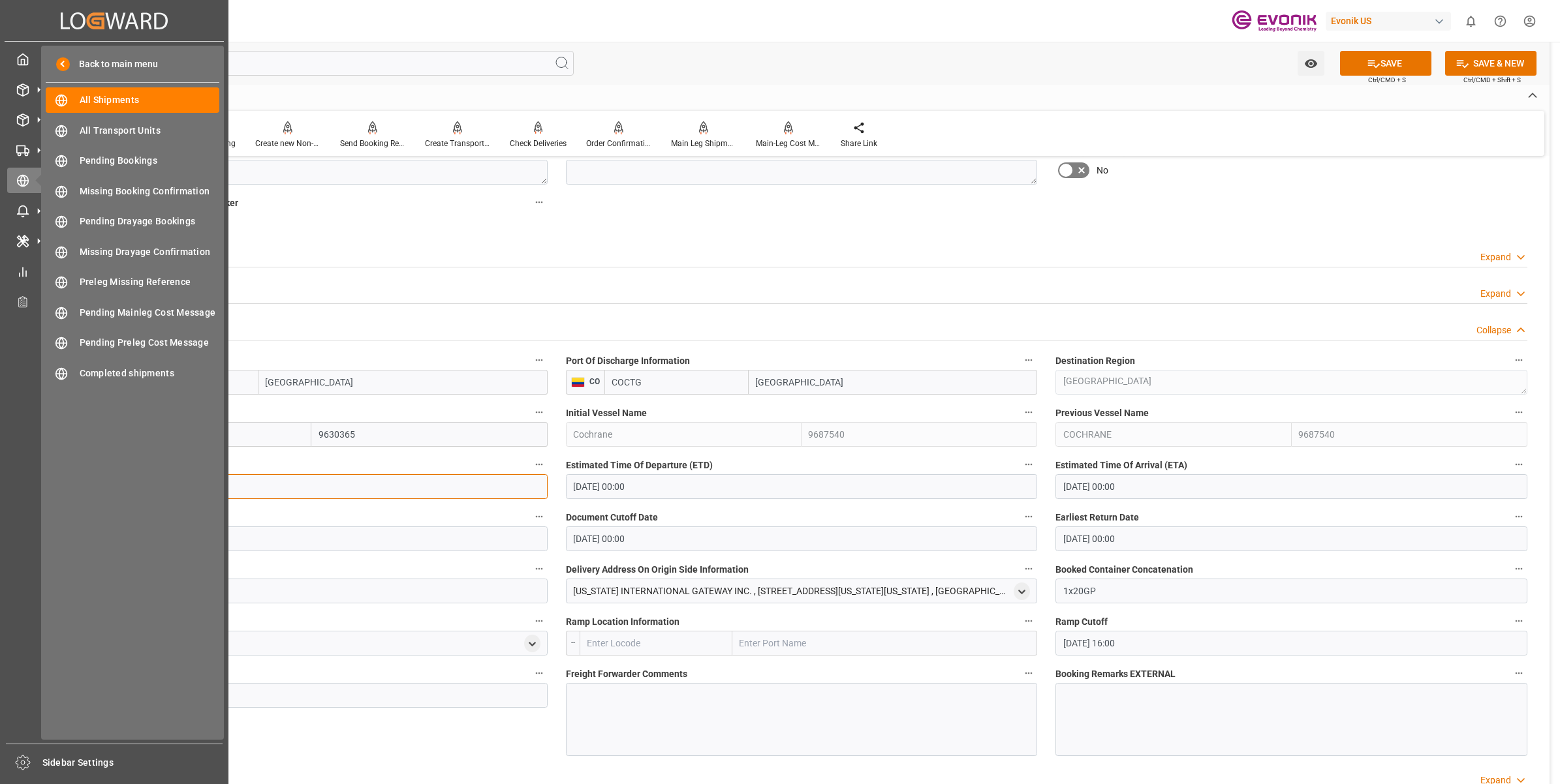
paste input "6"
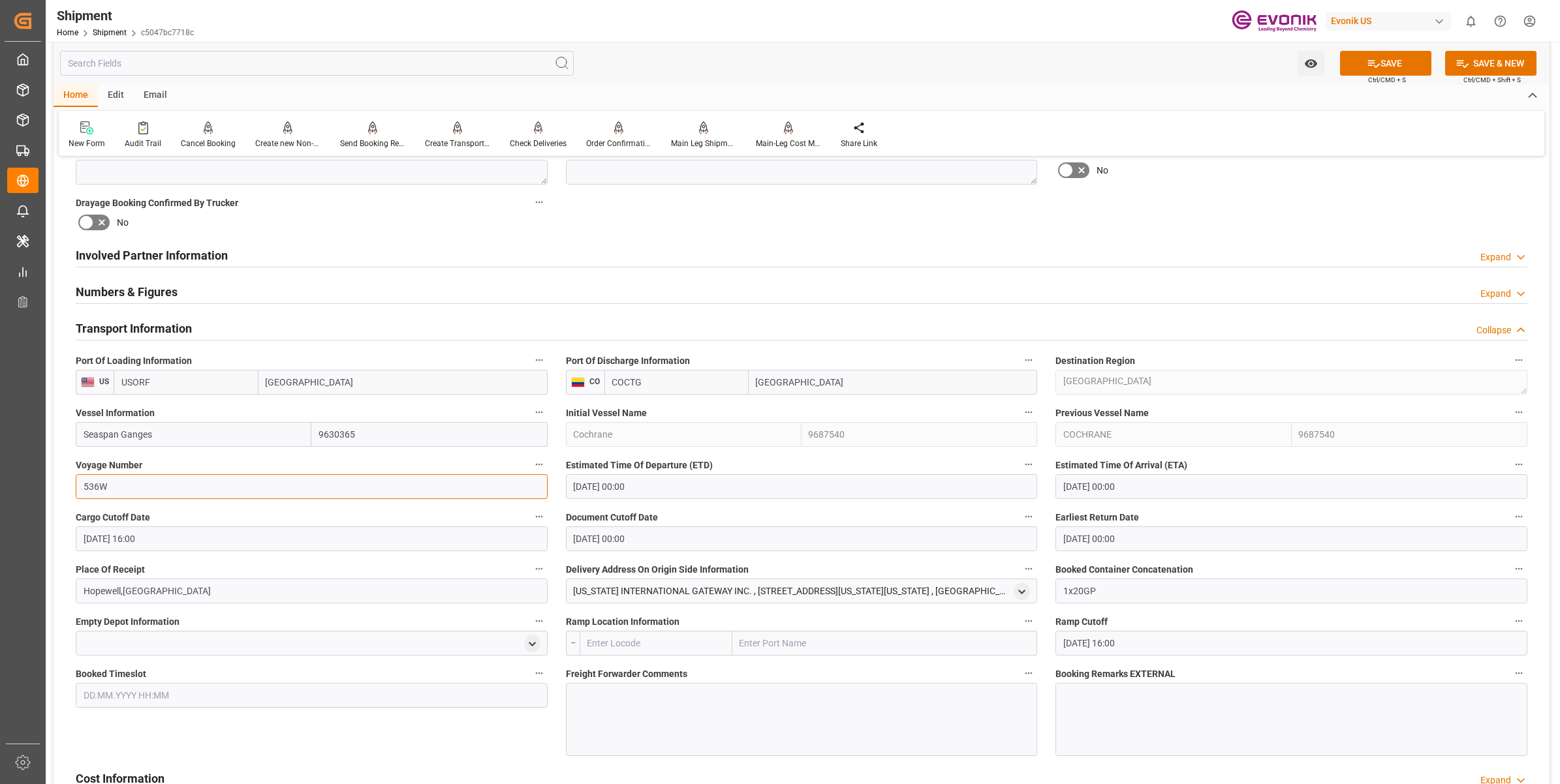
type input "536W"
click at [620, 490] on input "[DATE] 00:00" at bounding box center [801, 486] width 472 height 25
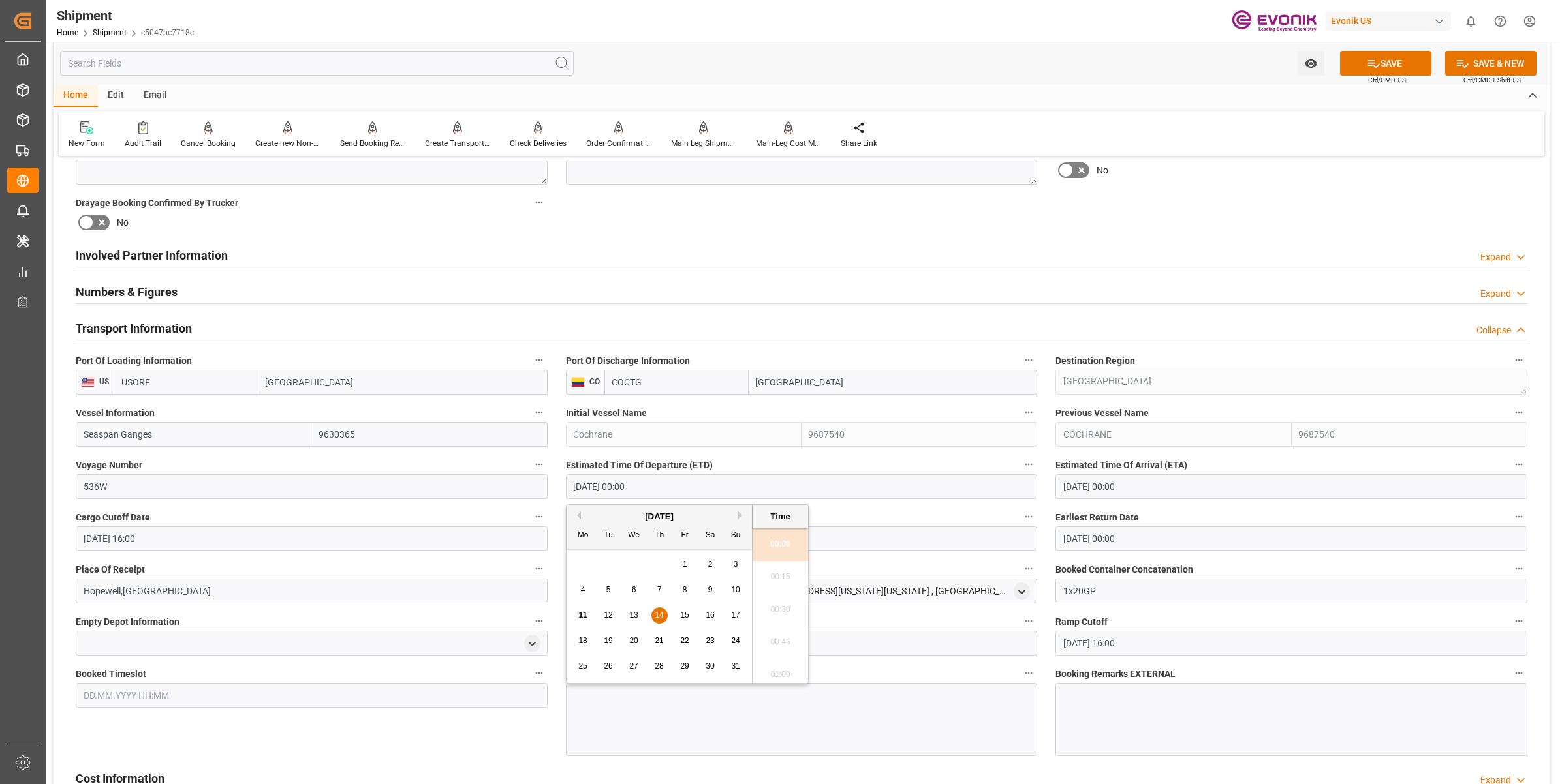
drag, startPoint x: 588, startPoint y: 489, endPoint x: 549, endPoint y: 488, distance: 39.0
click at [549, 488] on div "Booking Confirmation Milestone Bar Collapse Submitted to FFW for Booking (Pendi…" at bounding box center [801, 396] width 1496 height 1762
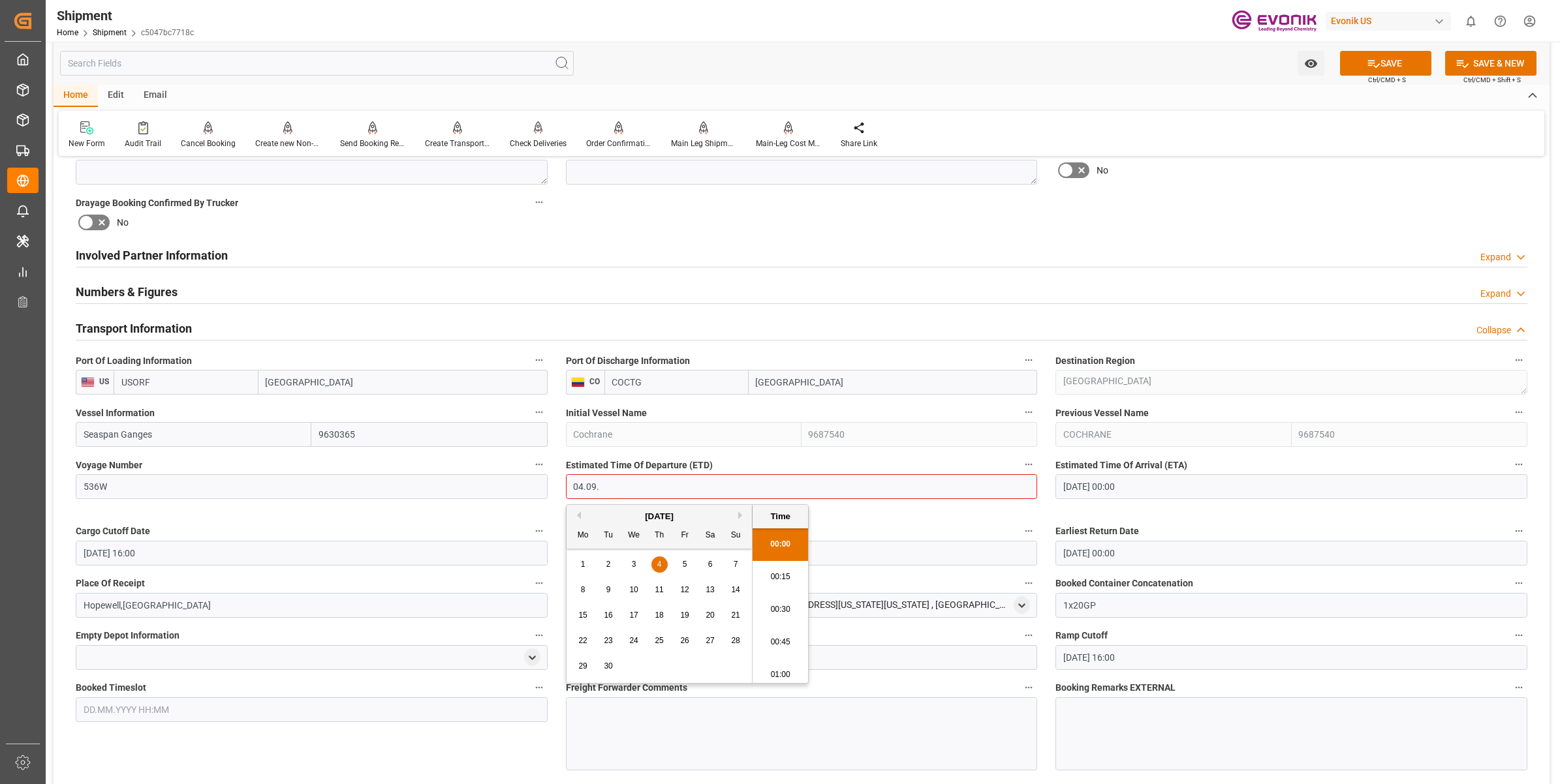
type input "04.09.2025 00:00"
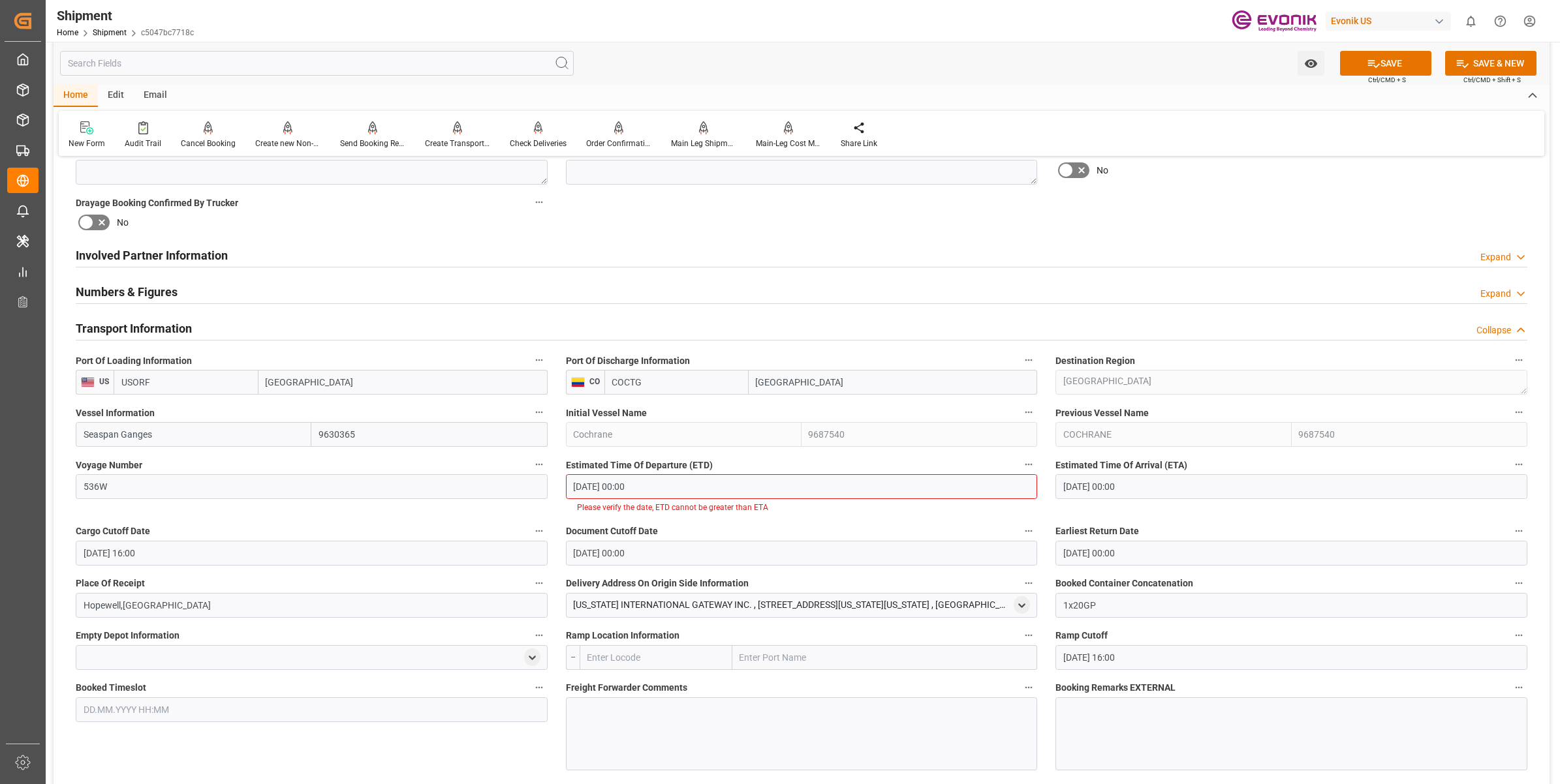
click at [1130, 492] on input "[DATE] 00:00" at bounding box center [1291, 486] width 472 height 25
drag, startPoint x: 1174, startPoint y: 491, endPoint x: 982, endPoint y: 483, distance: 192.2
click at [982, 483] on div "Booking Confirmation Milestone Bar Collapse Submitted to FFW for Booking (Pendi…" at bounding box center [801, 403] width 1496 height 1777
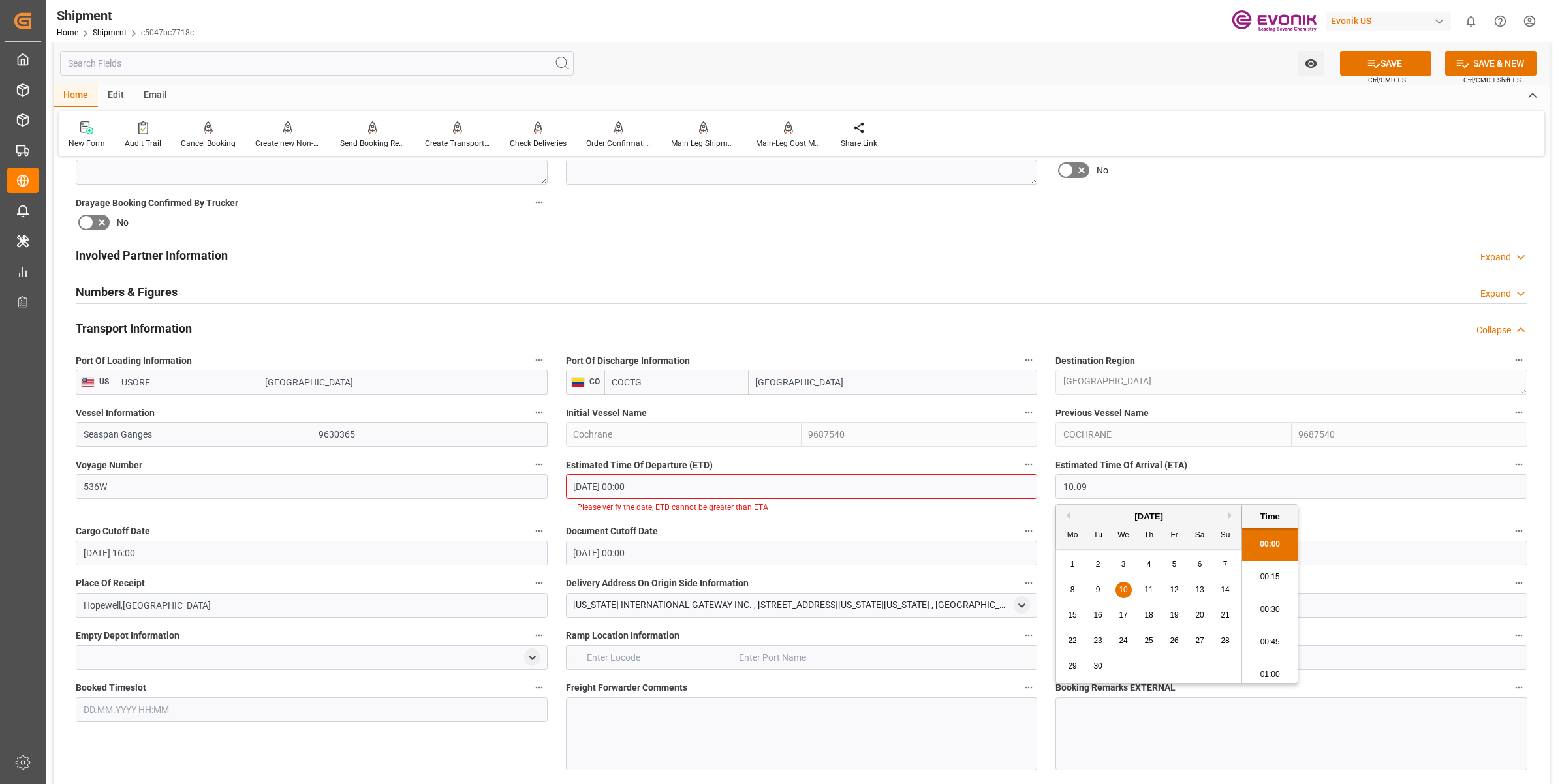
type input "10.09.2025 00:00"
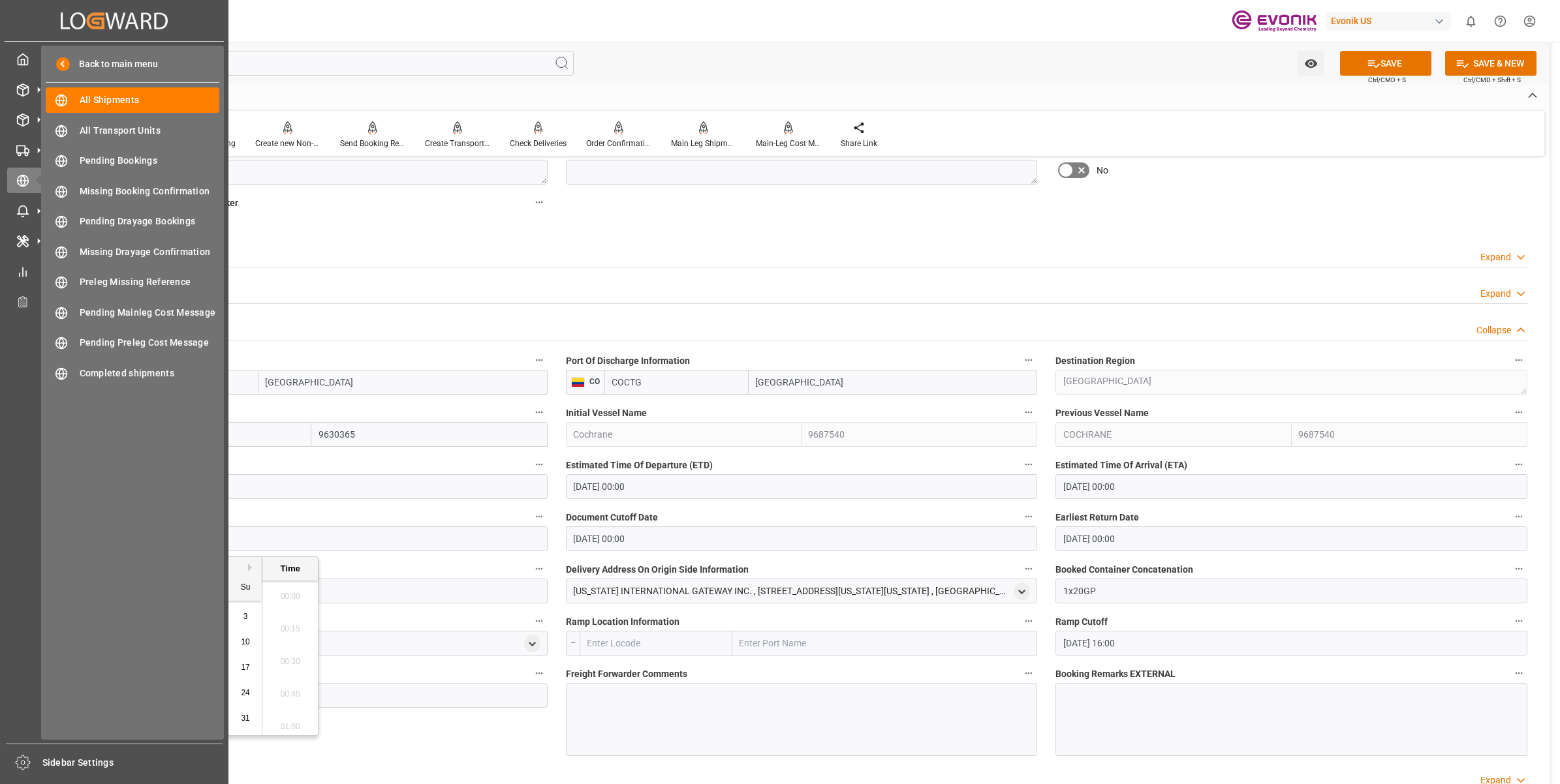
drag, startPoint x: 203, startPoint y: 540, endPoint x: 282, endPoint y: 533, distance: 79.3
click at [21, 530] on div "Created by potrace 1.15, written by Peter Selinger 2001-2017 Created by potrace…" at bounding box center [780, 392] width 1560 height 784
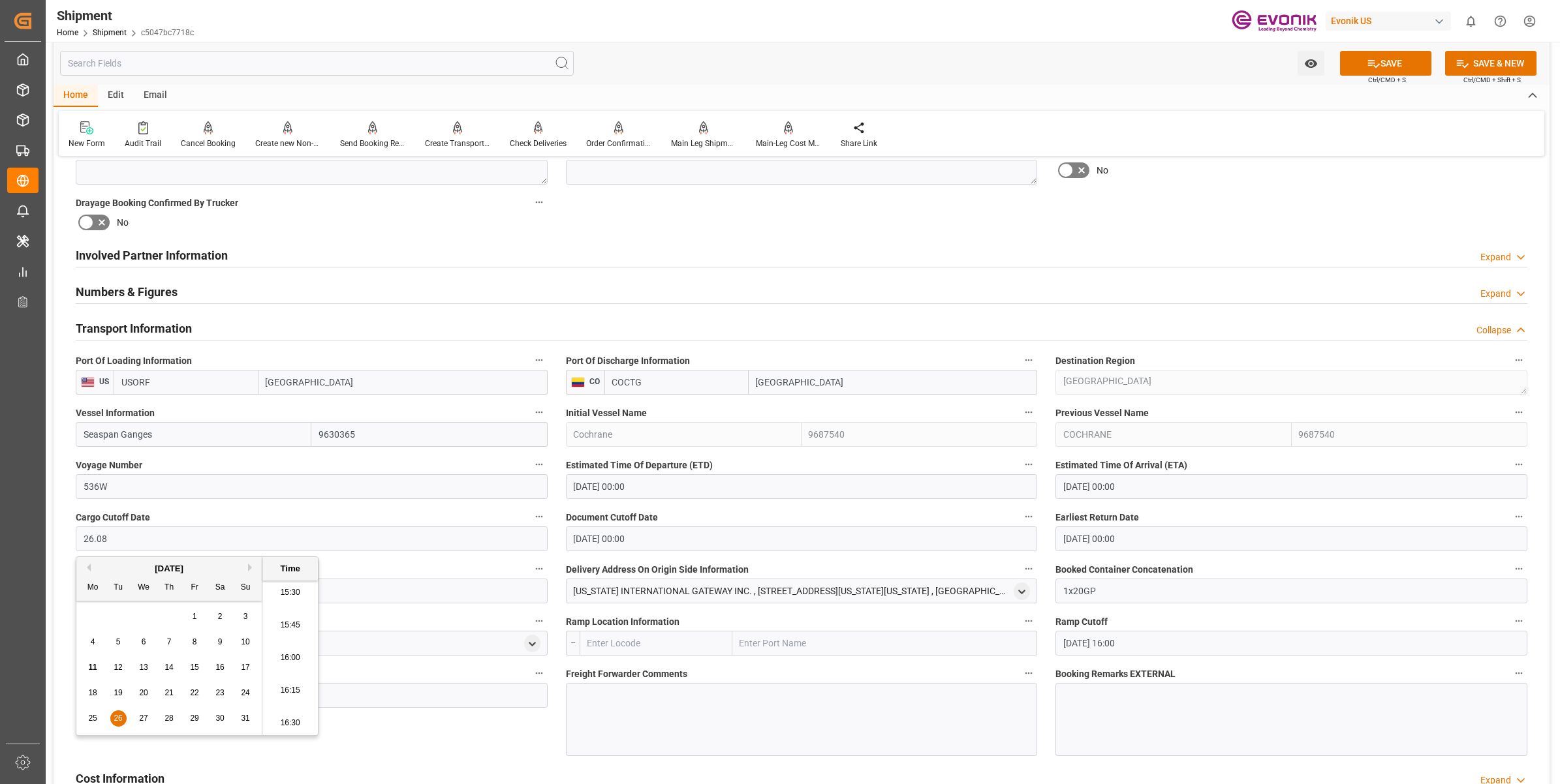
type input "26.08.2025 00:00"
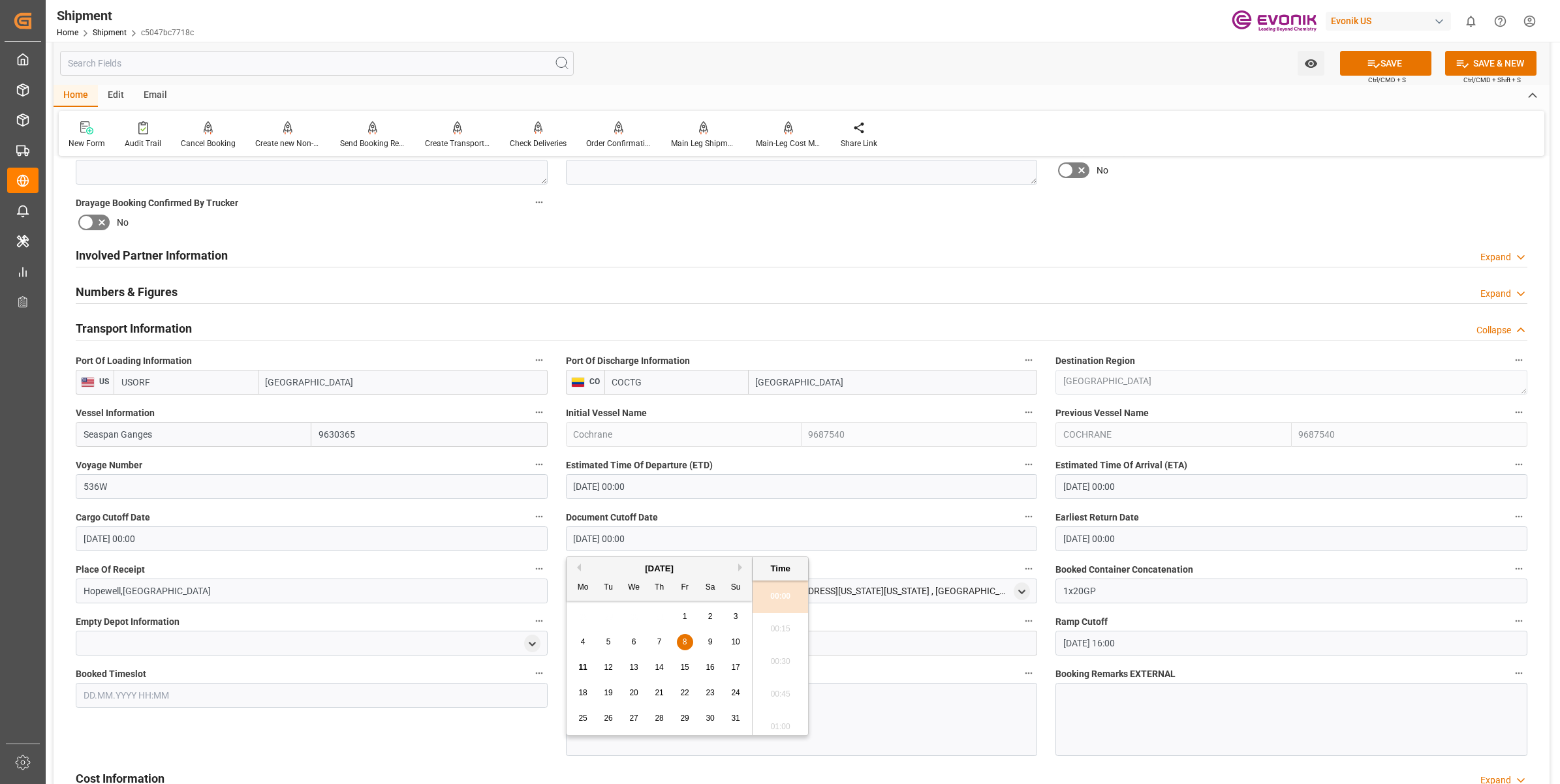
drag, startPoint x: 614, startPoint y: 531, endPoint x: 684, endPoint y: 524, distance: 70.3
click at [528, 524] on div "Booking Confirmation Milestone Bar Collapse Submitted to FFW for Booking (Pendi…" at bounding box center [801, 396] width 1496 height 1762
type input "26.08.2025 00:00"
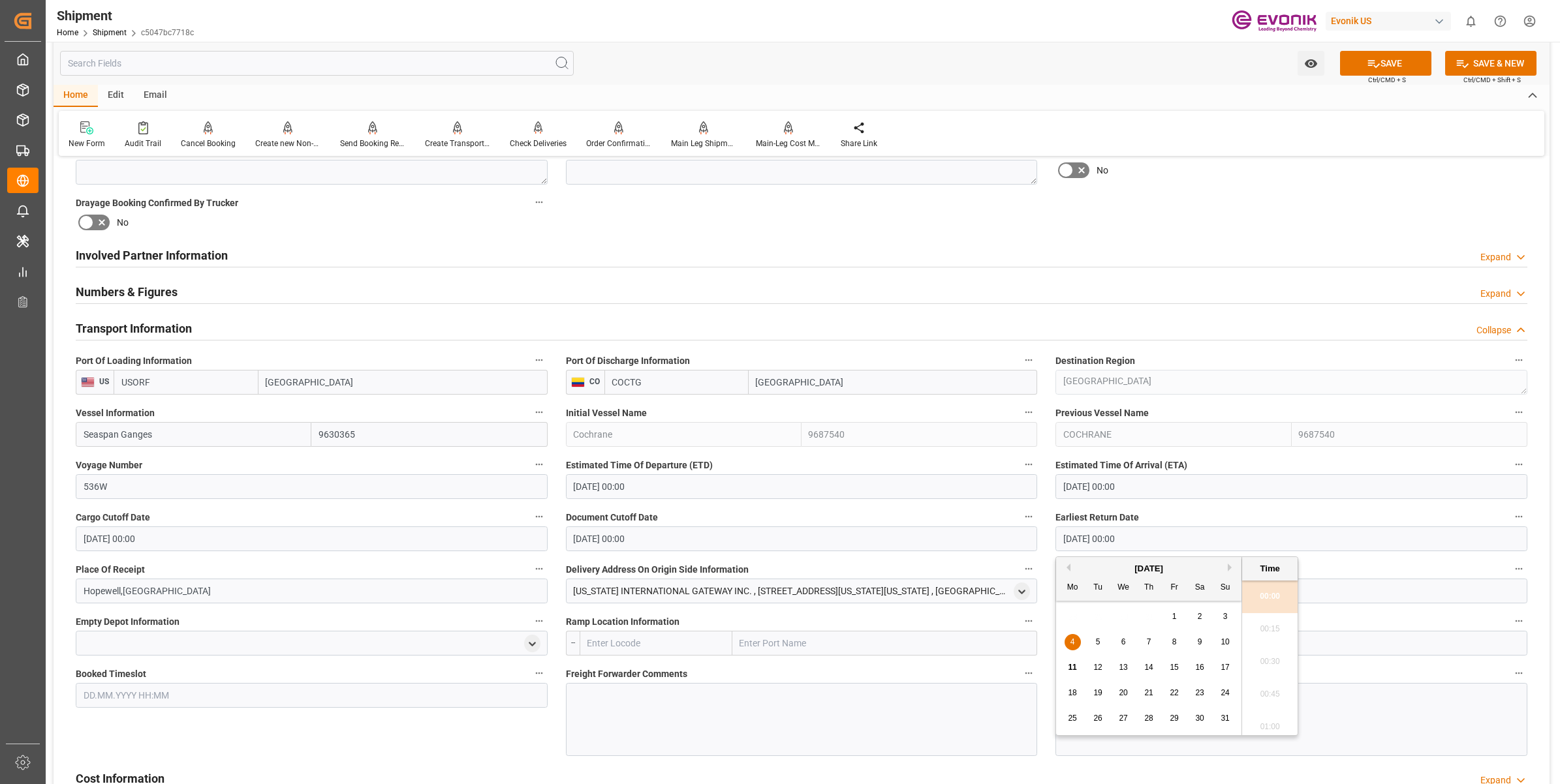
drag, startPoint x: 1084, startPoint y: 545, endPoint x: 1003, endPoint y: 535, distance: 81.6
click at [1002, 535] on div "Booking Confirmation Milestone Bar Collapse Submitted to FFW for Booking (Pendi…" at bounding box center [801, 396] width 1496 height 1762
type input "0"
drag, startPoint x: 1160, startPoint y: 546, endPoint x: 1059, endPoint y: 540, distance: 101.2
click at [1018, 540] on div "Booking Confirmation Milestone Bar Collapse Submitted to FFW for Booking (Pendi…" at bounding box center [801, 396] width 1496 height 1762
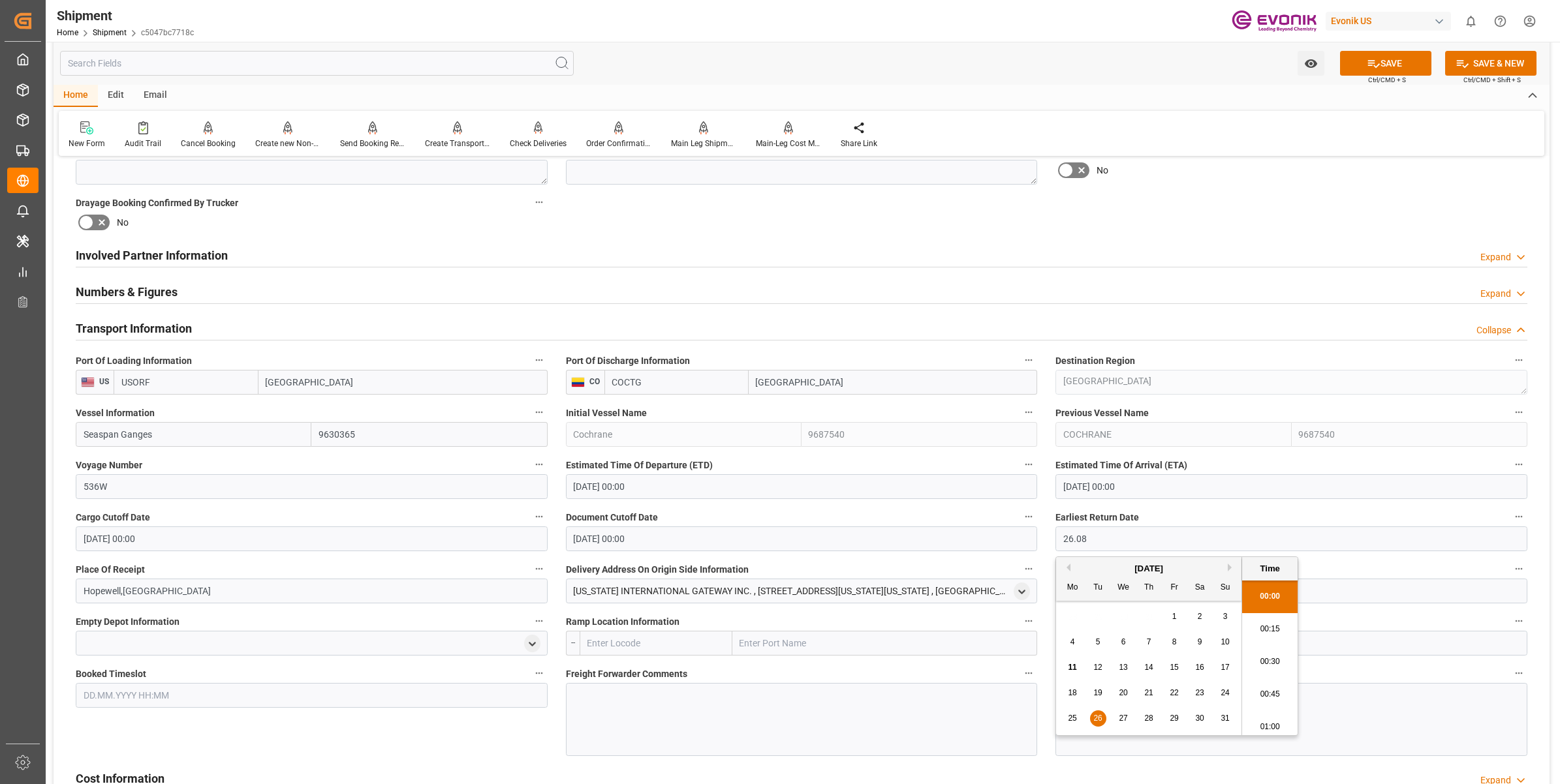
type input "26.08.2025 00:00"
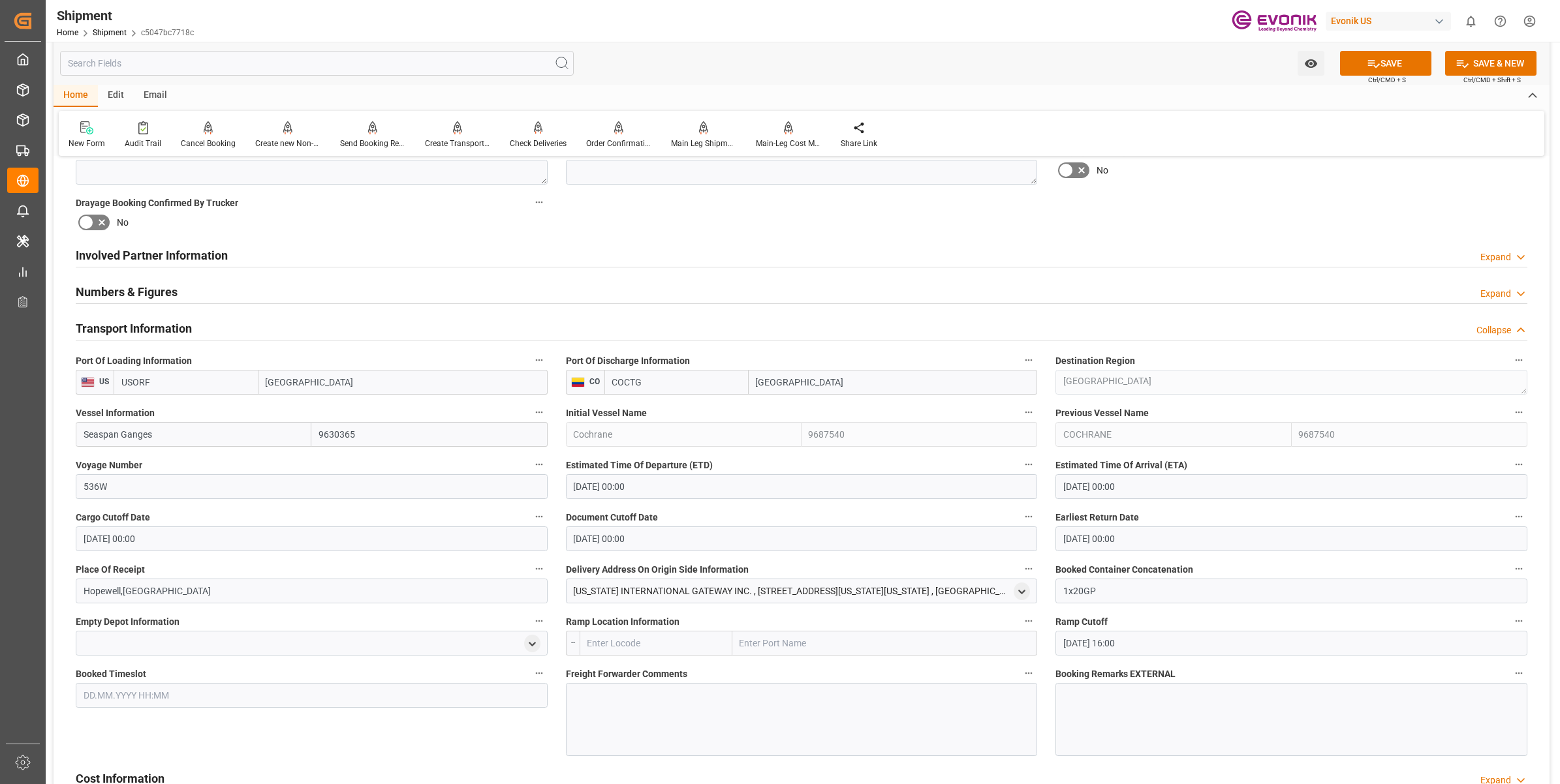
click at [651, 718] on div at bounding box center [801, 719] width 472 height 73
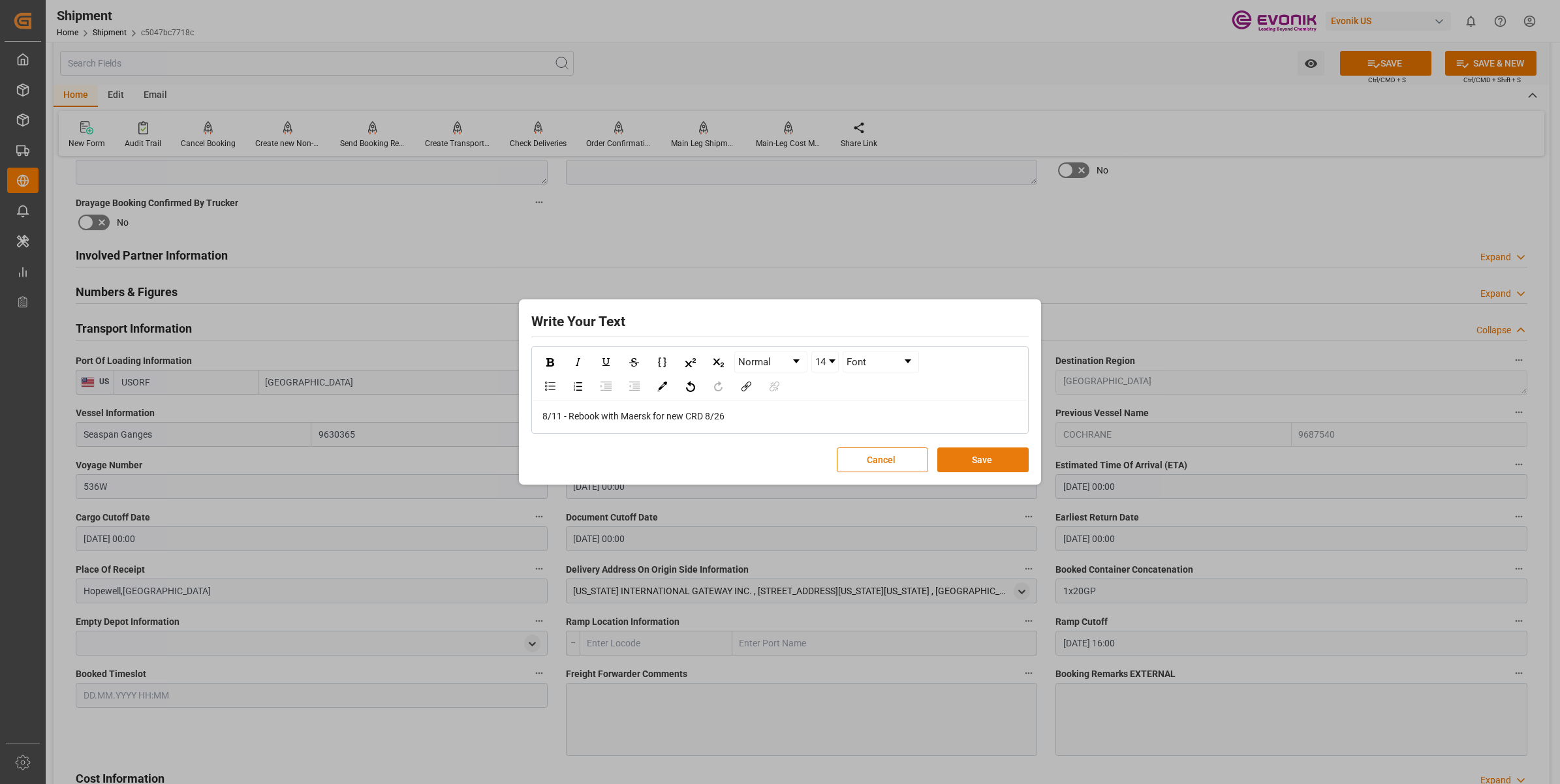
click at [994, 461] on button "Save" at bounding box center [982, 460] width 91 height 25
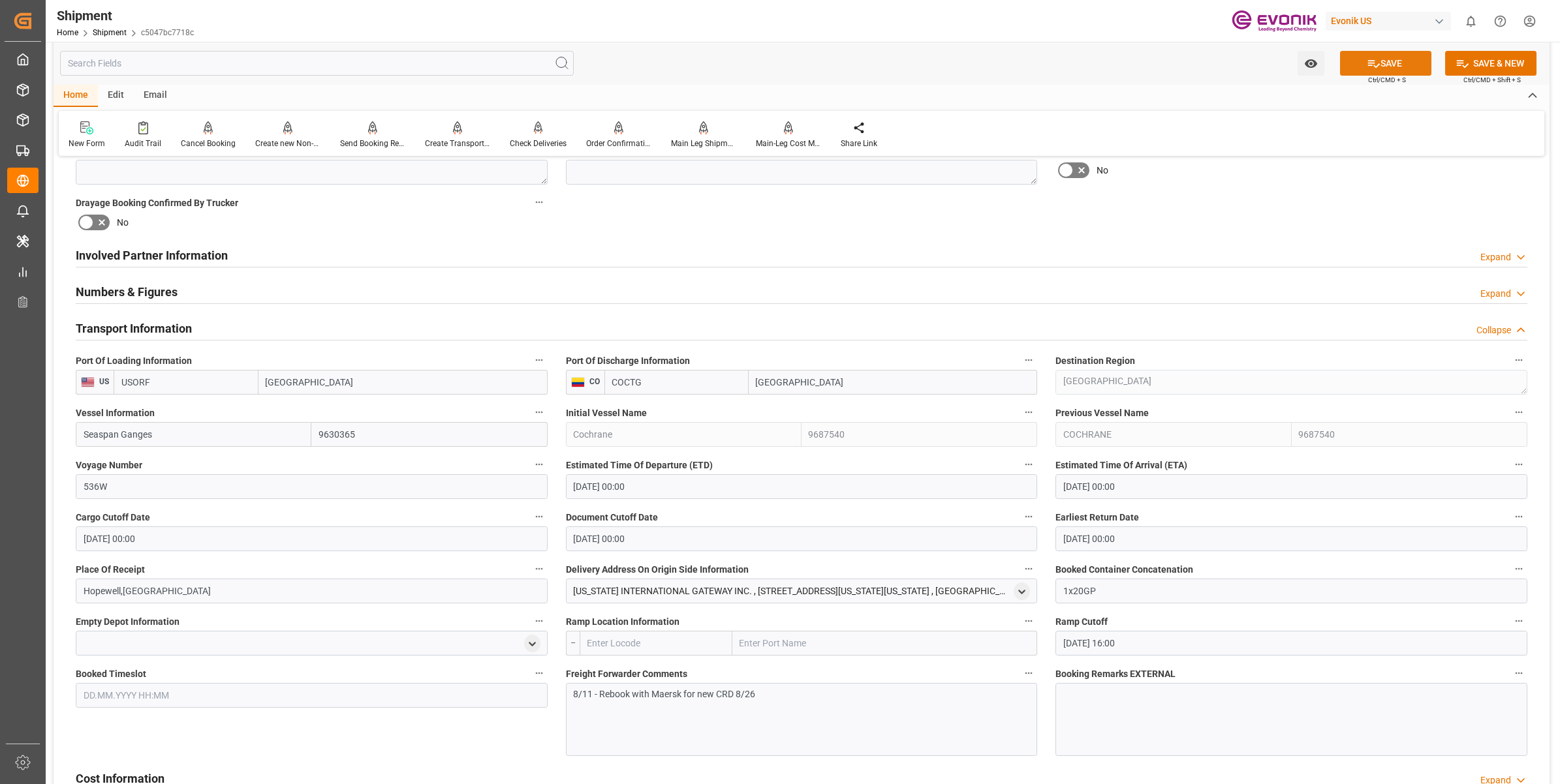
click at [1407, 63] on button "SAVE" at bounding box center [1385, 63] width 91 height 25
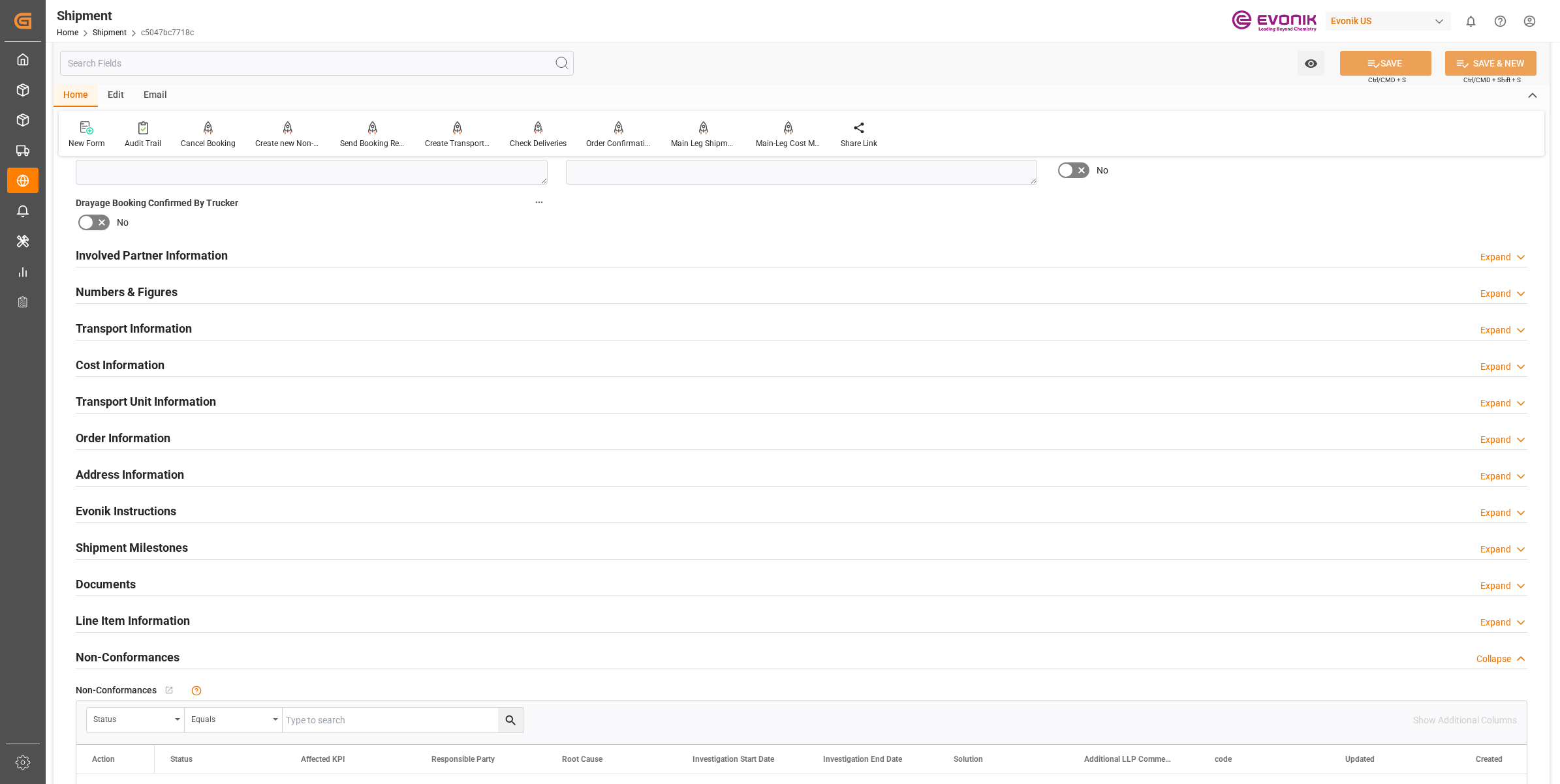
click at [102, 343] on div "Transport Information Expand" at bounding box center [801, 329] width 1469 height 36
click at [109, 367] on h2 "Cost Information" at bounding box center [120, 365] width 89 height 18
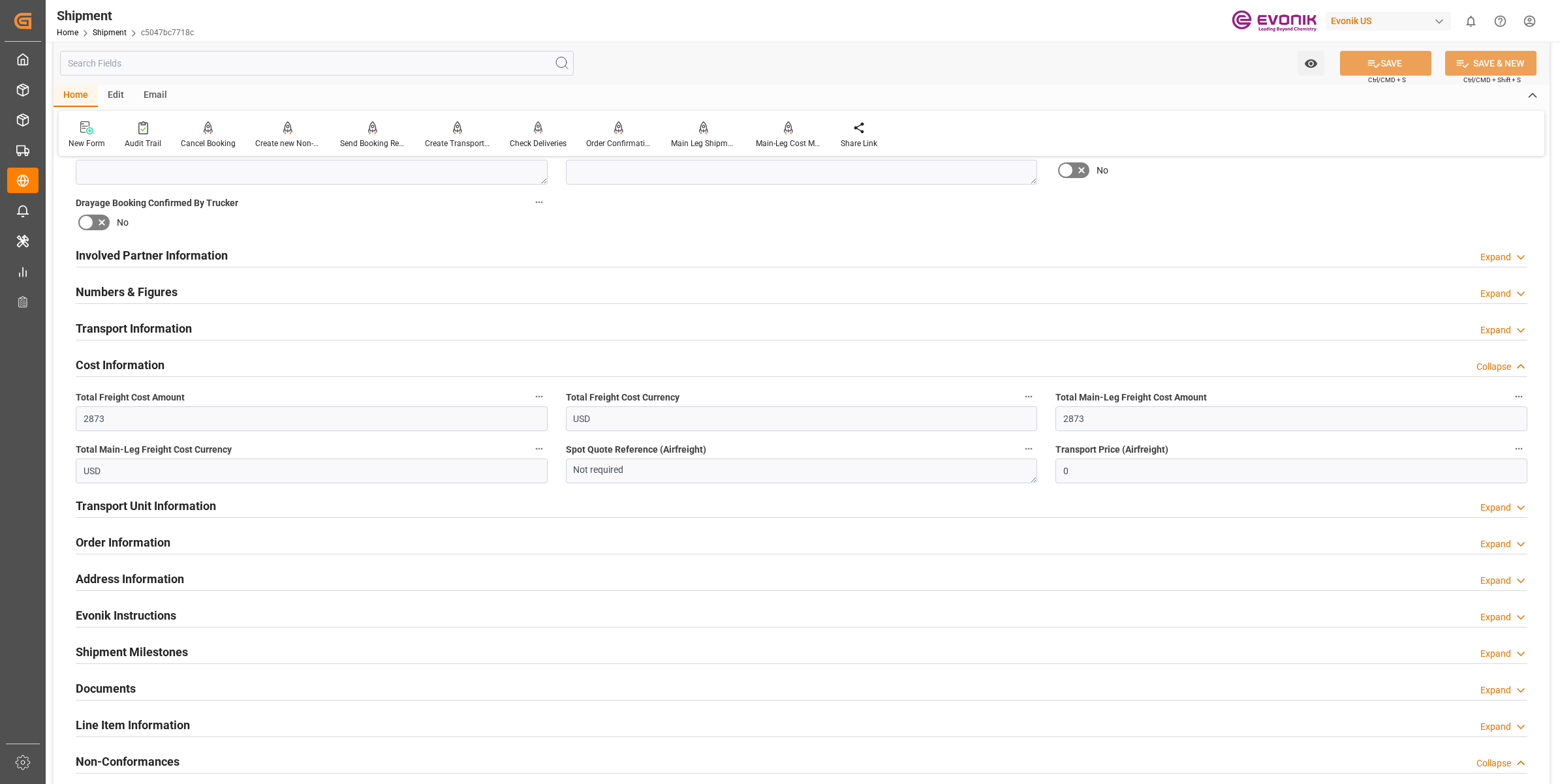
click at [109, 367] on h2 "Cost Information" at bounding box center [120, 365] width 89 height 18
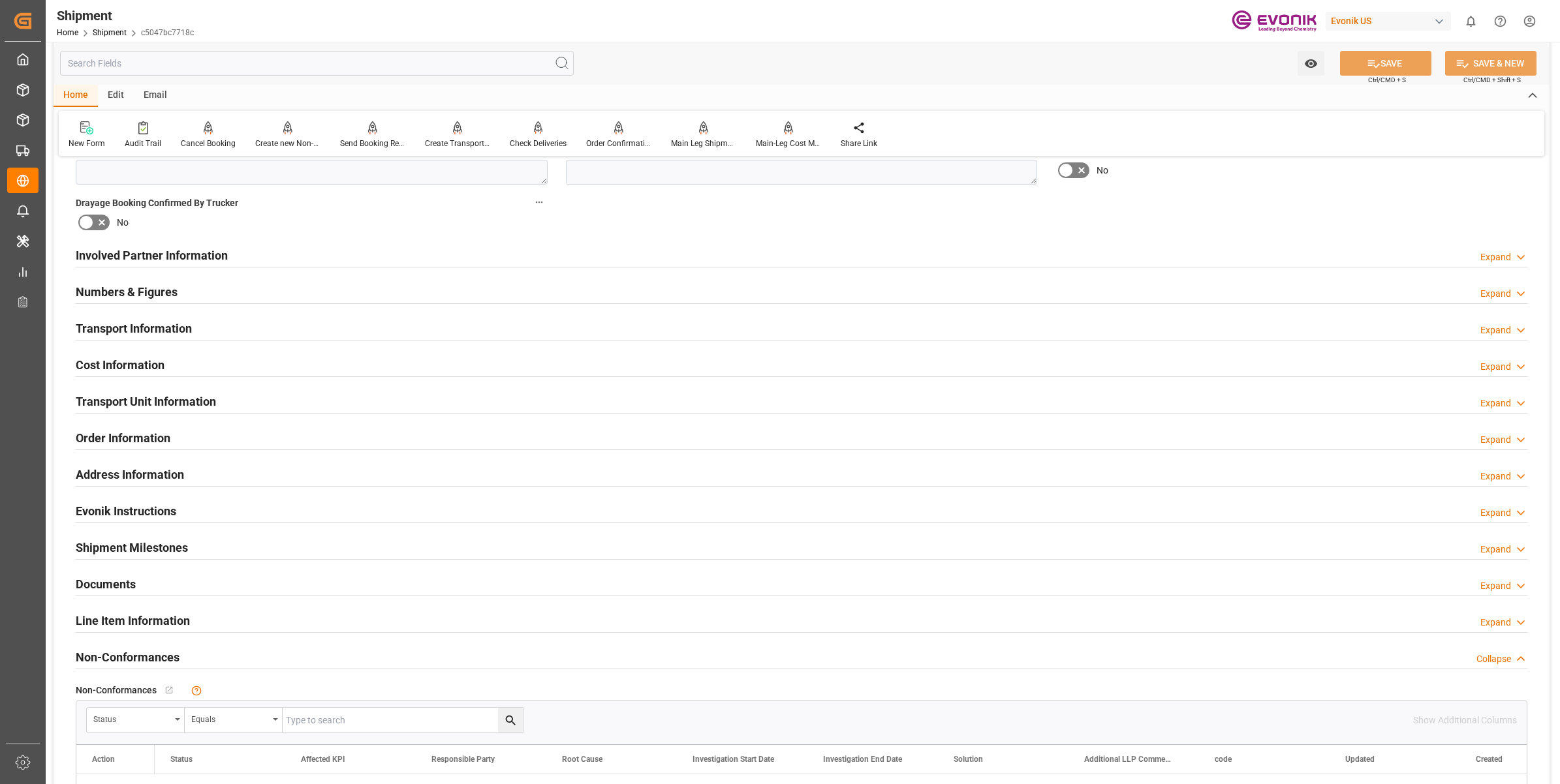
click at [166, 285] on h2 "Numbers & Figures" at bounding box center [126, 292] width 102 height 18
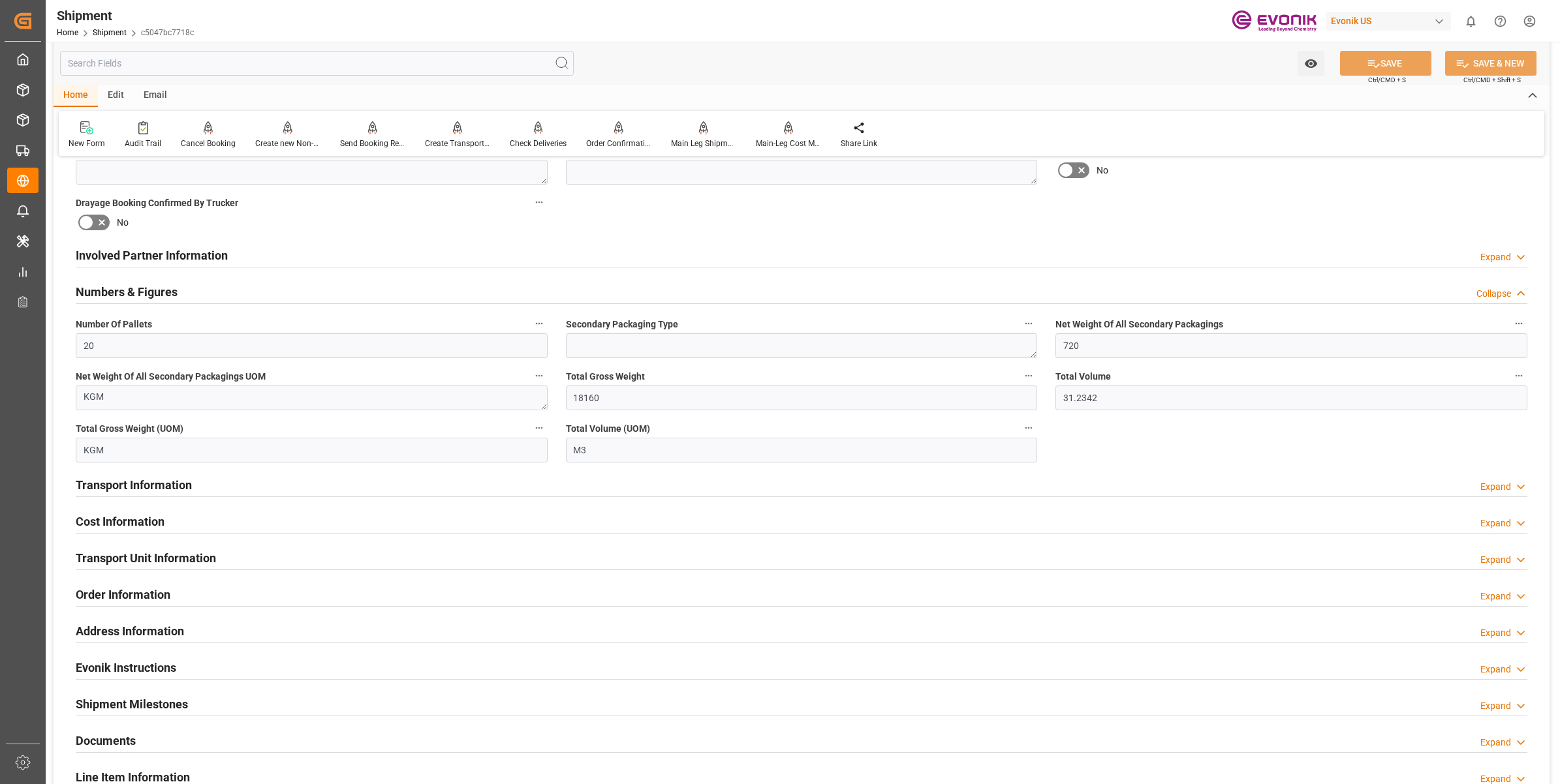
click at [153, 288] on h2 "Numbers & Figures" at bounding box center [126, 292] width 102 height 18
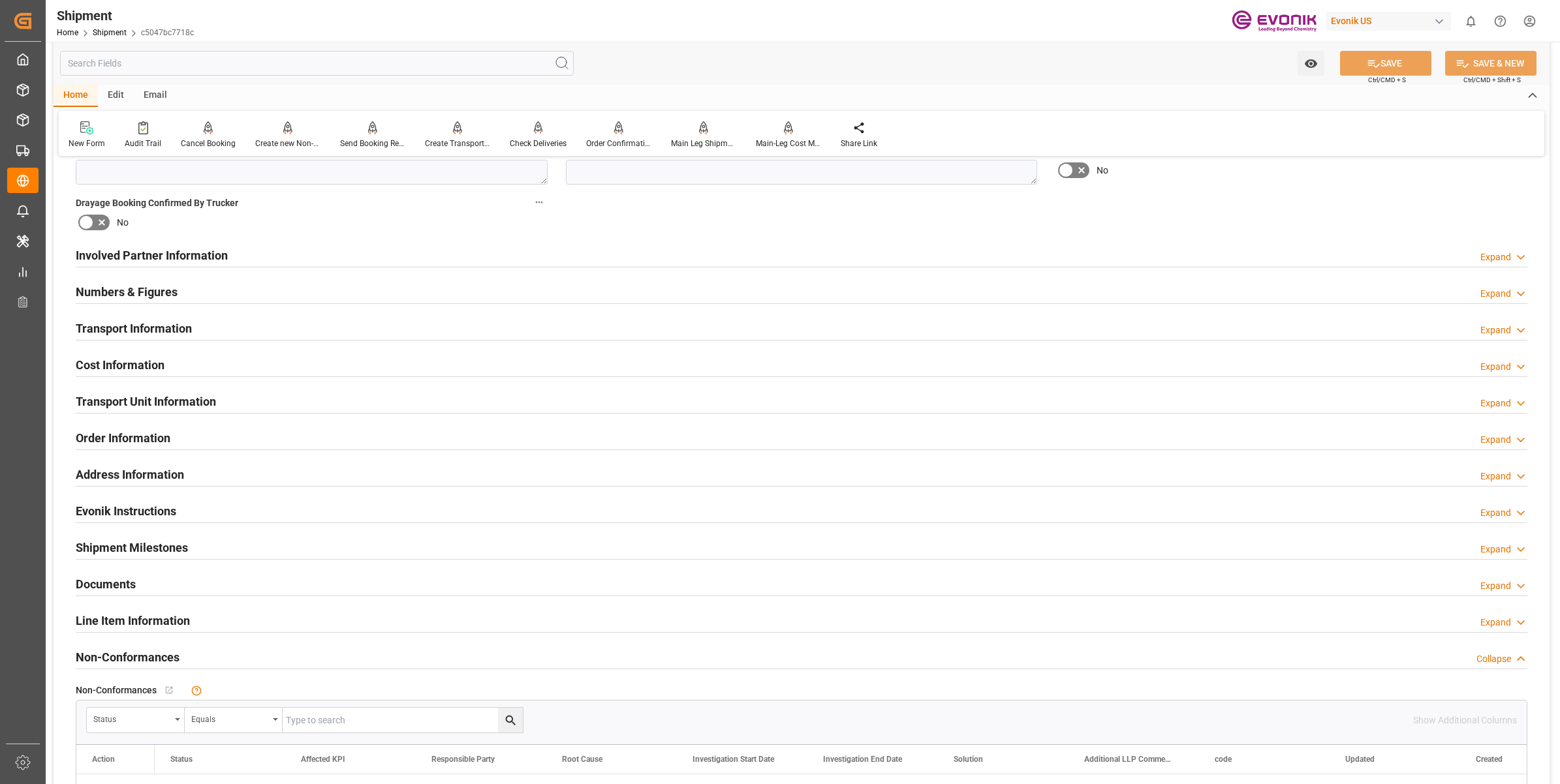
click at [134, 321] on h2 "Transport Information" at bounding box center [134, 328] width 116 height 18
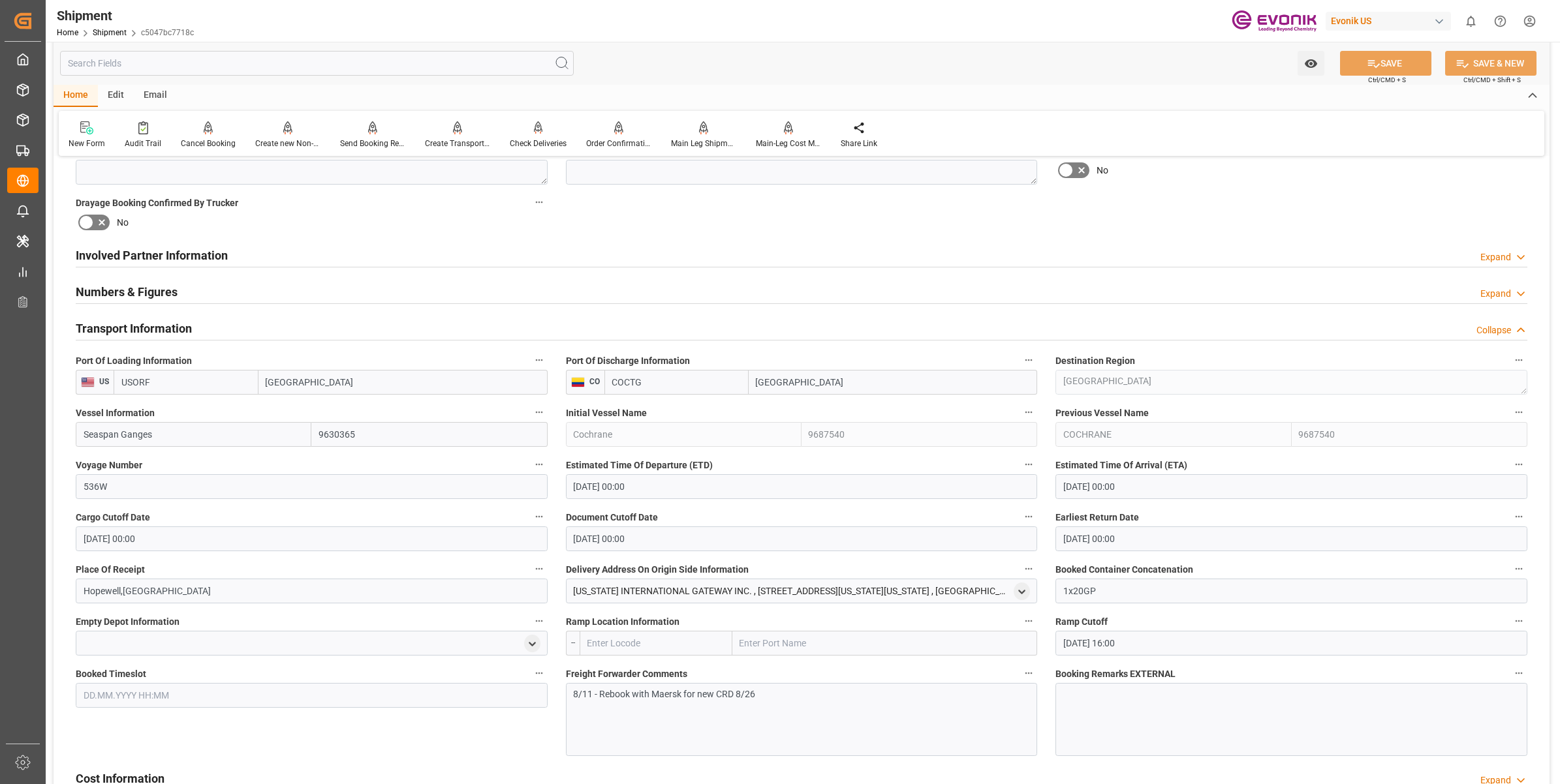
click at [134, 321] on h2 "Transport Information" at bounding box center [134, 328] width 116 height 18
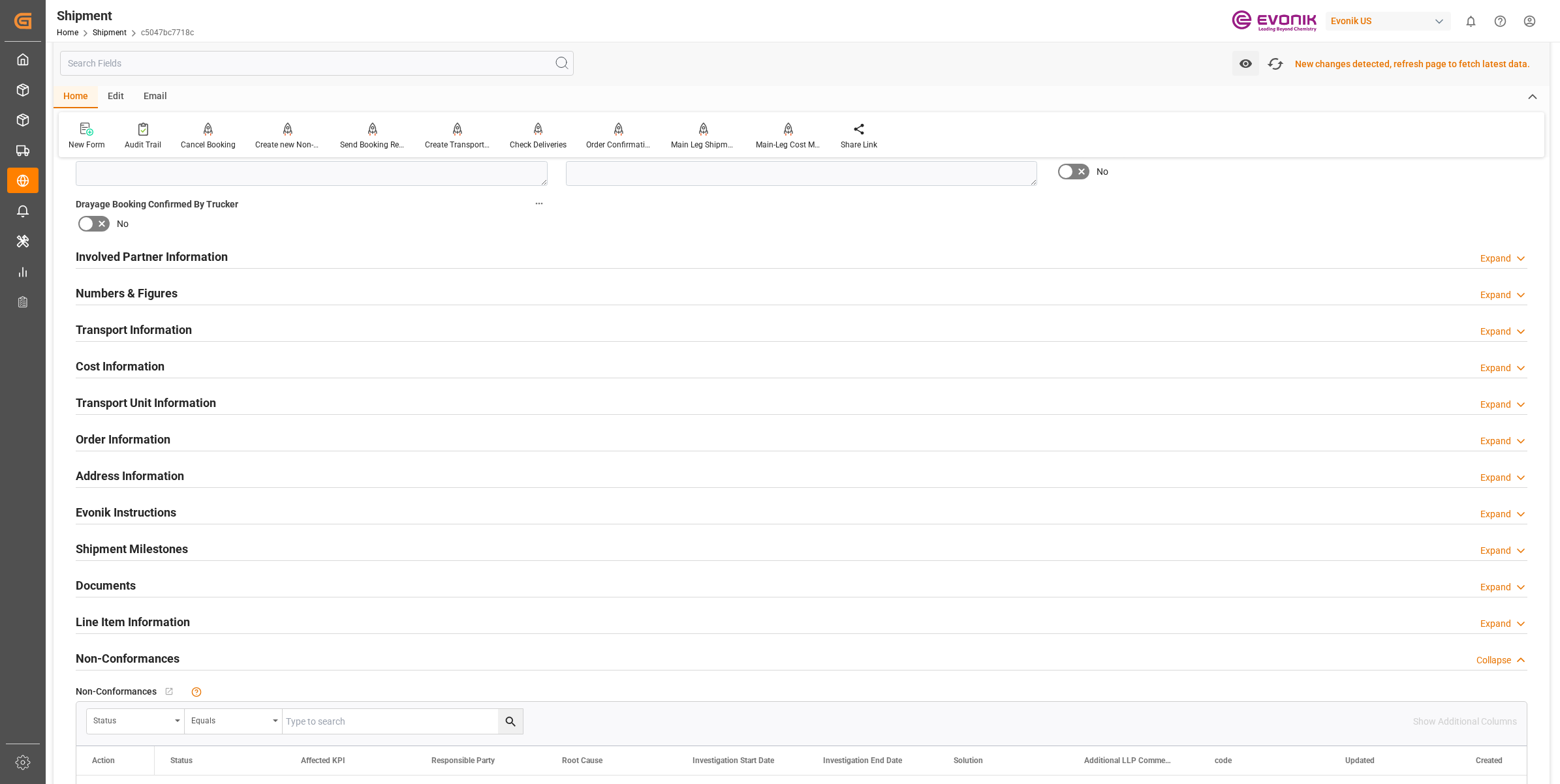
scroll to position [653, 0]
click at [368, 140] on div "Send Booking Request To ABS" at bounding box center [372, 145] width 66 height 11
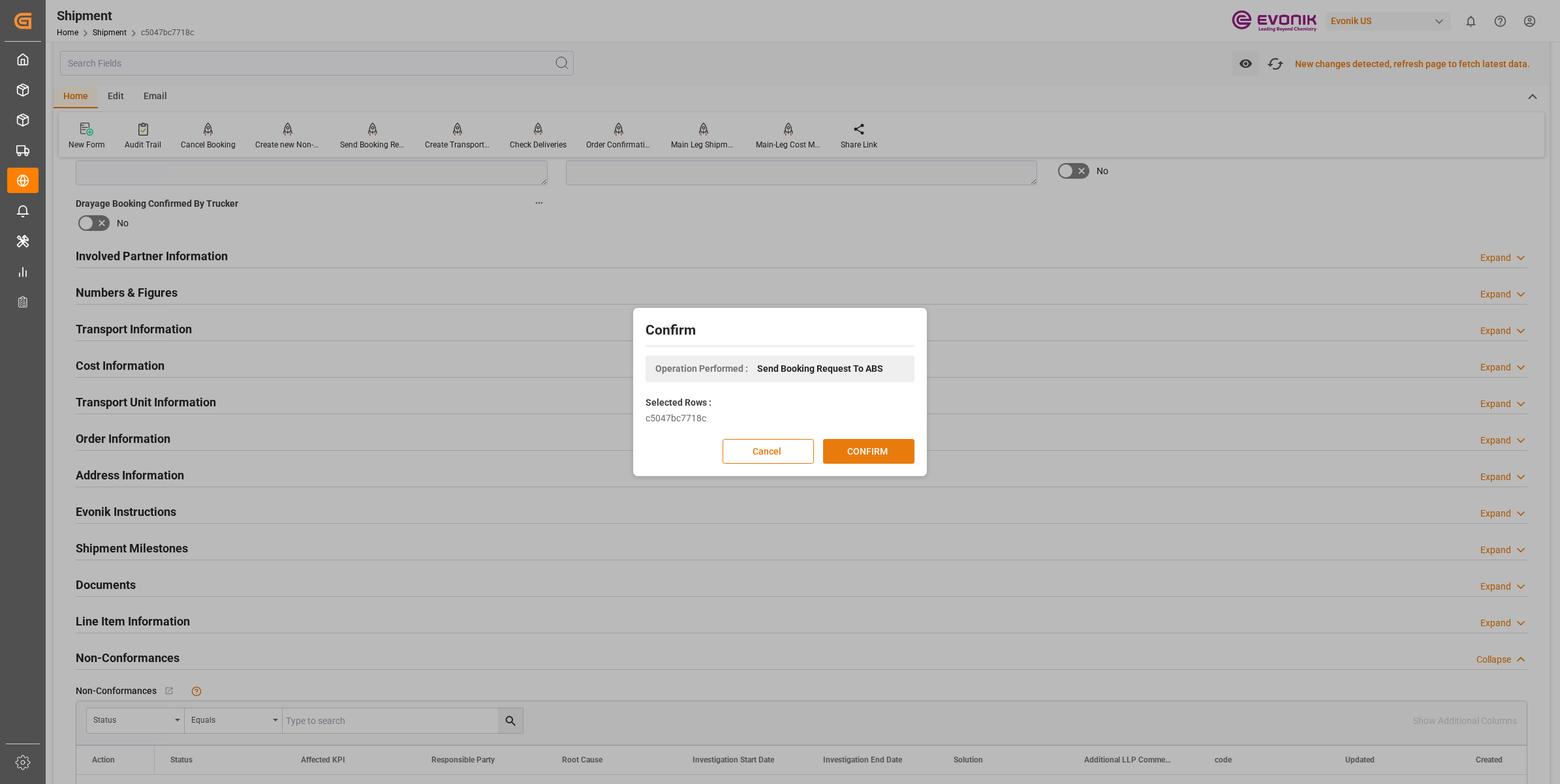
click at [879, 454] on button "CONFIRM" at bounding box center [868, 451] width 91 height 25
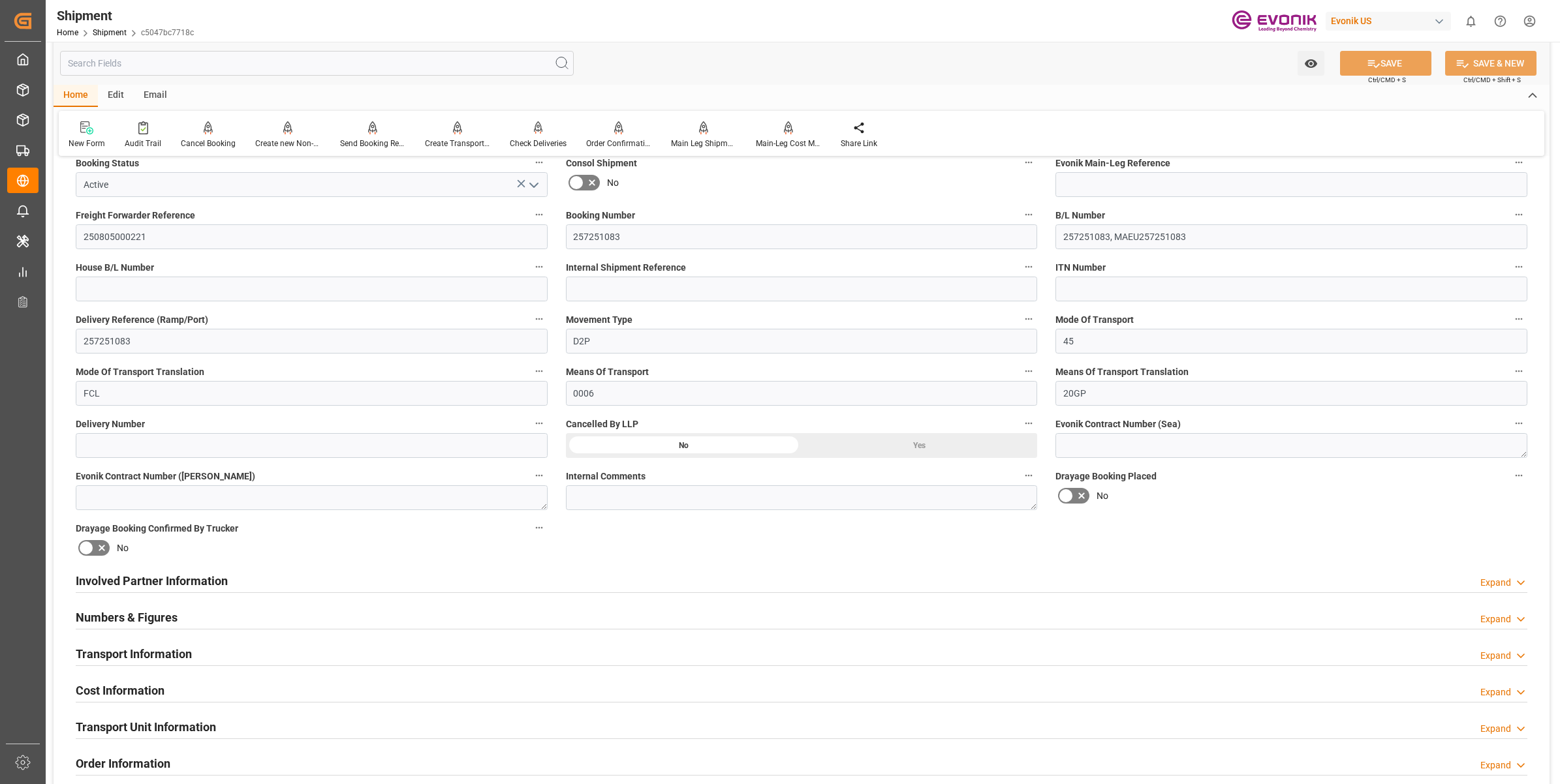
scroll to position [0, 0]
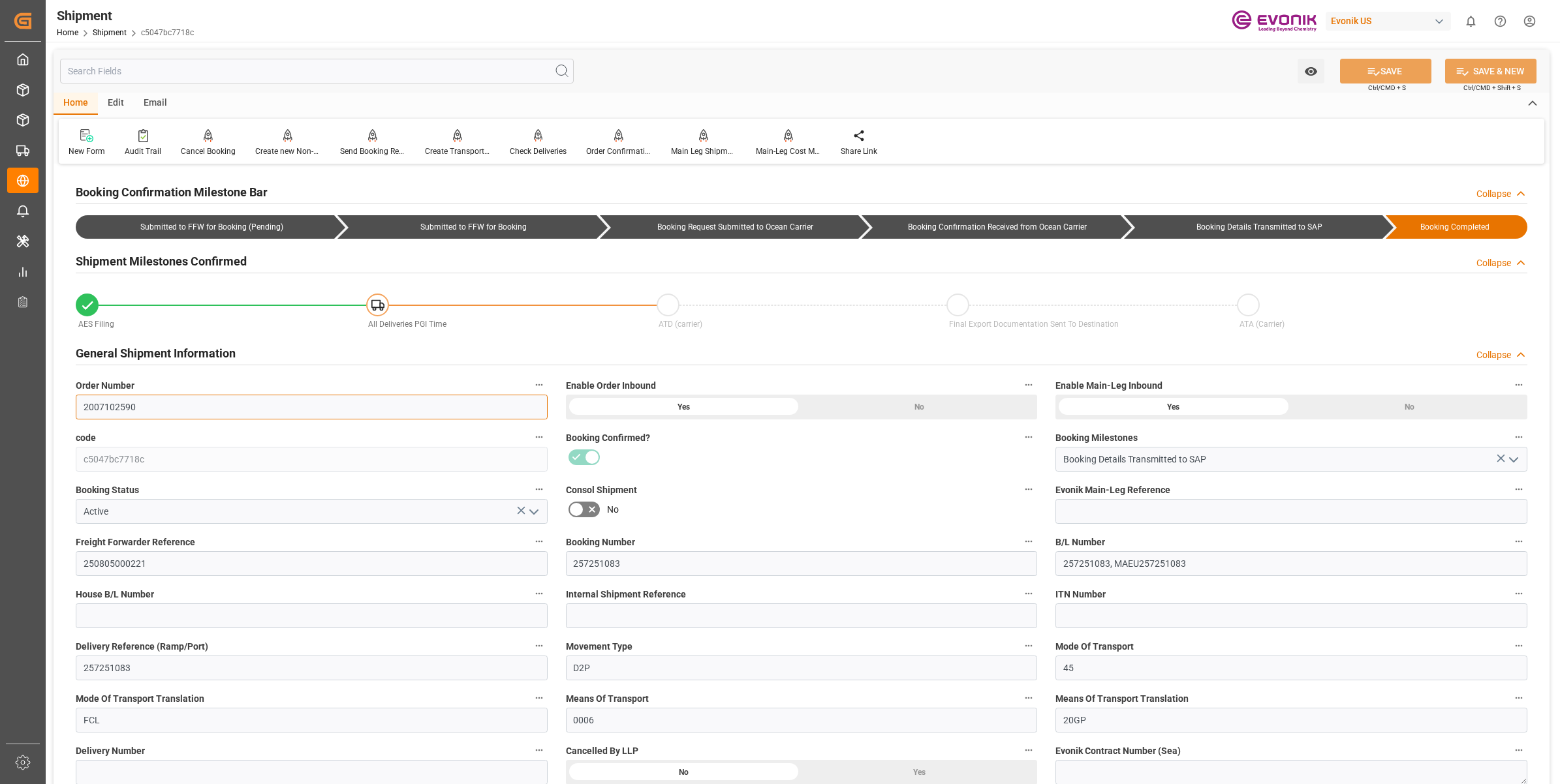
drag, startPoint x: 131, startPoint y: 413, endPoint x: 259, endPoint y: 411, distance: 128.0
click at [36, 399] on div "Created by potrace 1.15, written by Peter Selinger 2001-2017 Created by potrace…" at bounding box center [780, 392] width 1560 height 784
